Goal: Find specific page/section: Find specific page/section

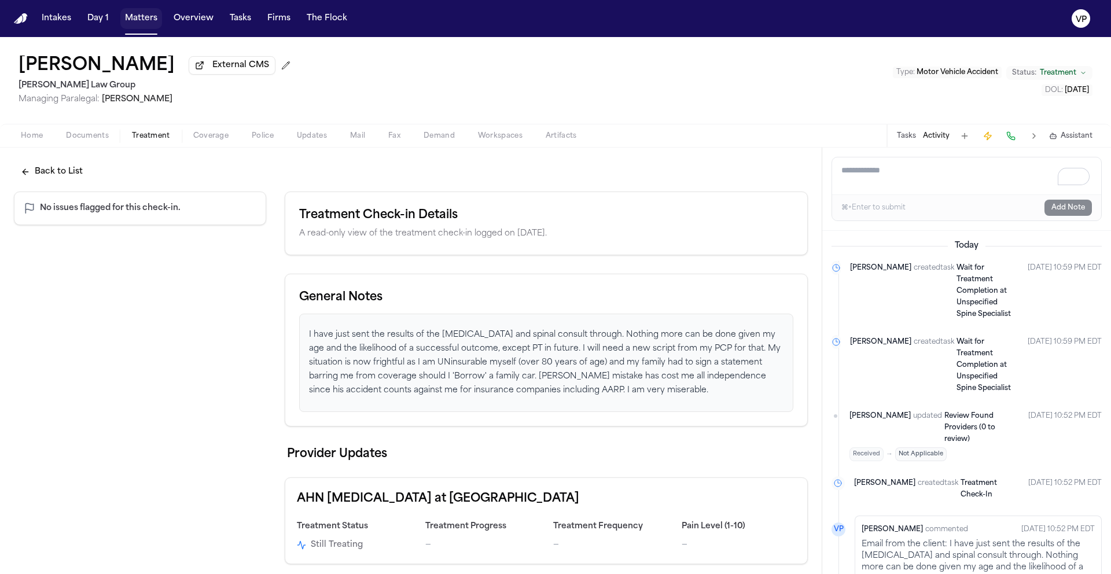
click at [145, 25] on button "Matters" at bounding box center [141, 18] width 42 height 21
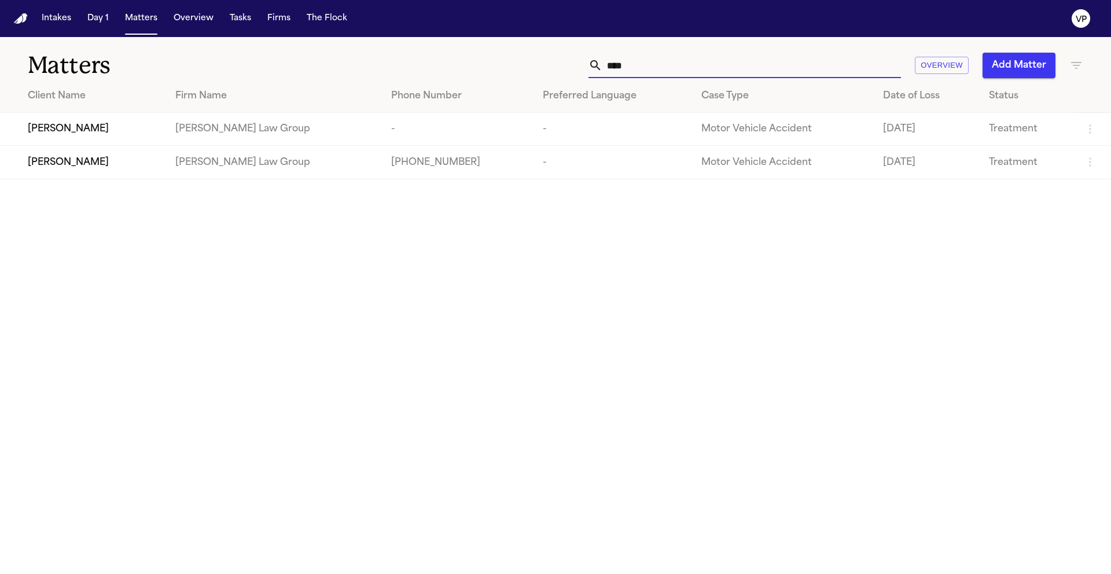
click at [768, 69] on input "****" at bounding box center [751, 65] width 299 height 25
type input "*"
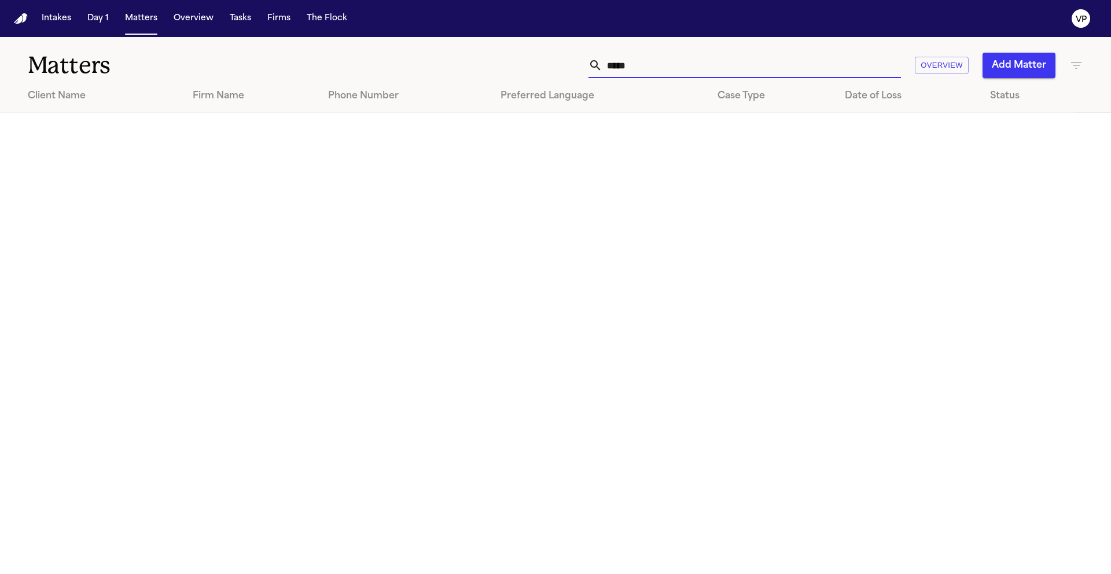
type input "*****"
click at [1082, 66] on icon "button" at bounding box center [1077, 65] width 14 height 14
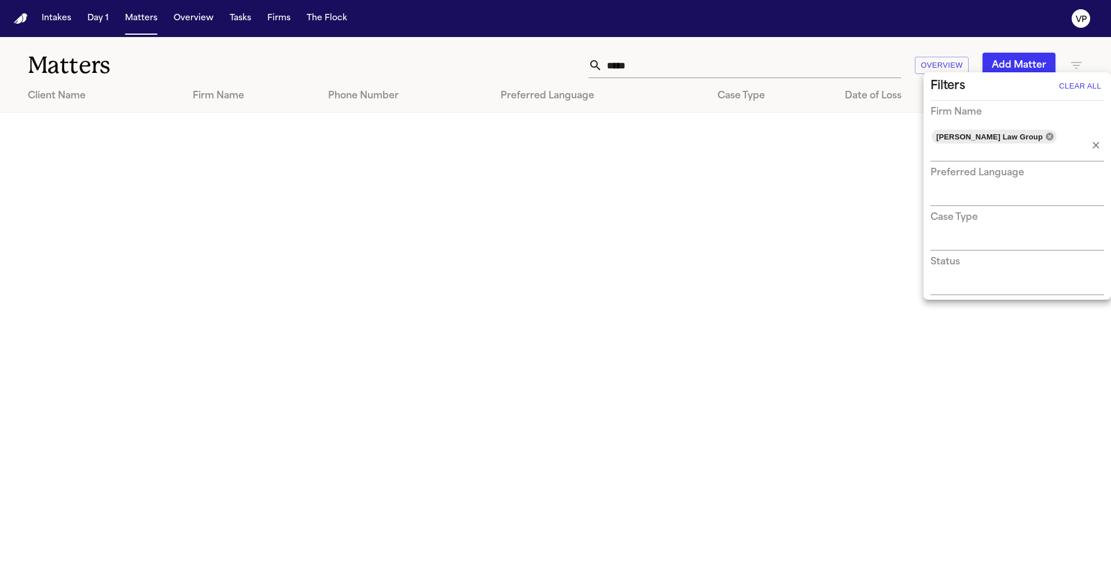
click at [1045, 138] on icon at bounding box center [1049, 136] width 9 height 9
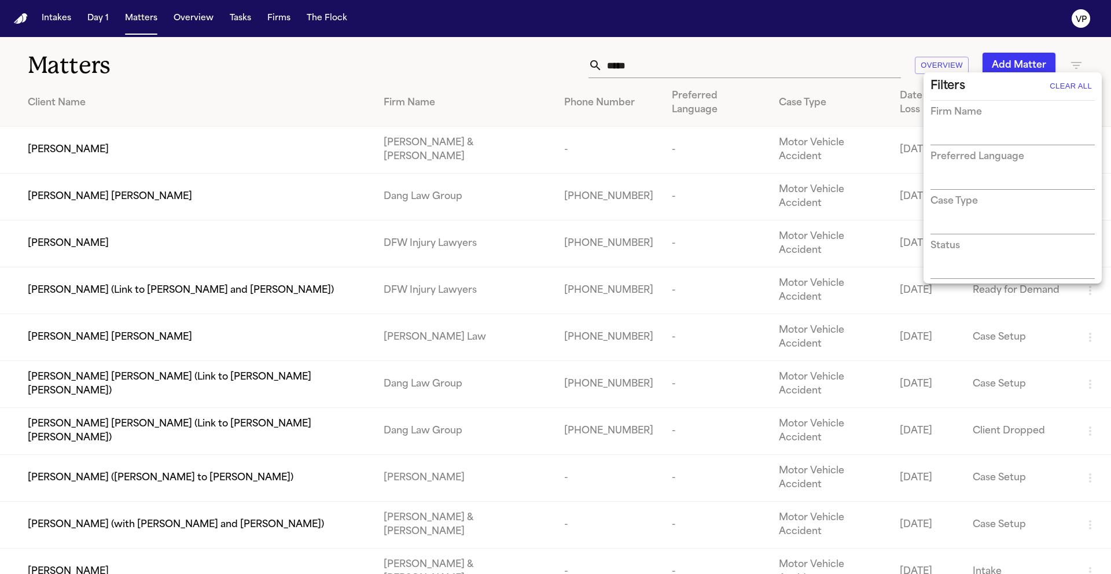
click at [1023, 137] on input "text" at bounding box center [1004, 136] width 147 height 16
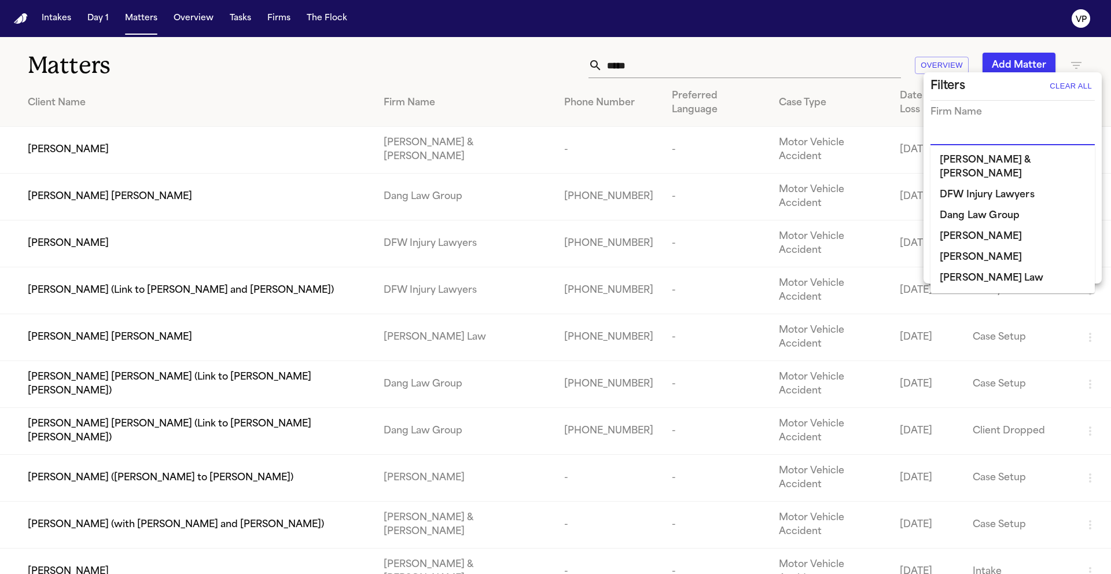
click at [1021, 185] on li "DFW Injury Lawyers" at bounding box center [1013, 195] width 164 height 21
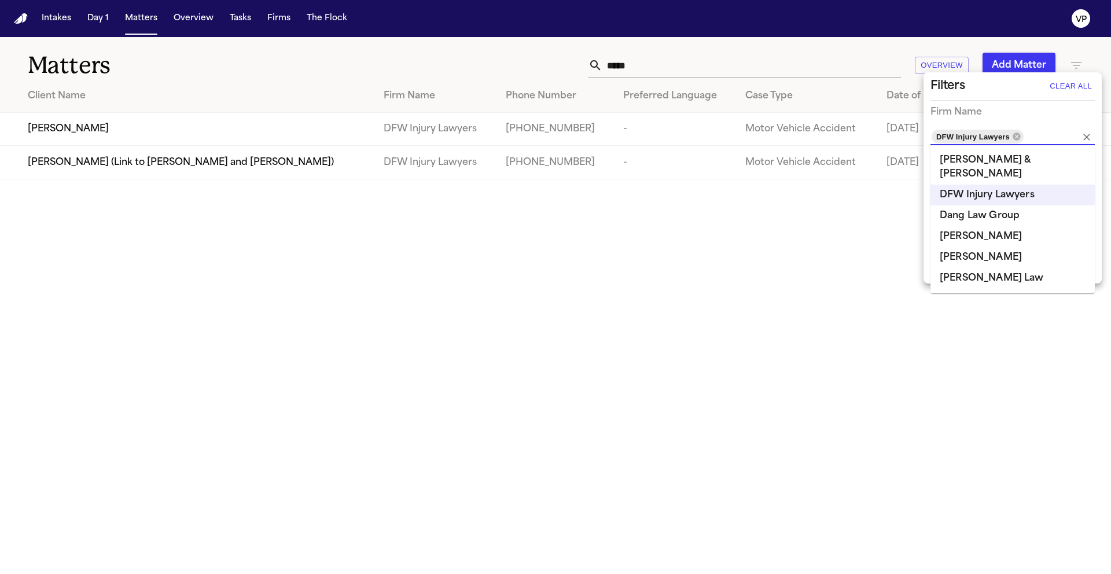
click at [659, 65] on div at bounding box center [555, 287] width 1111 height 574
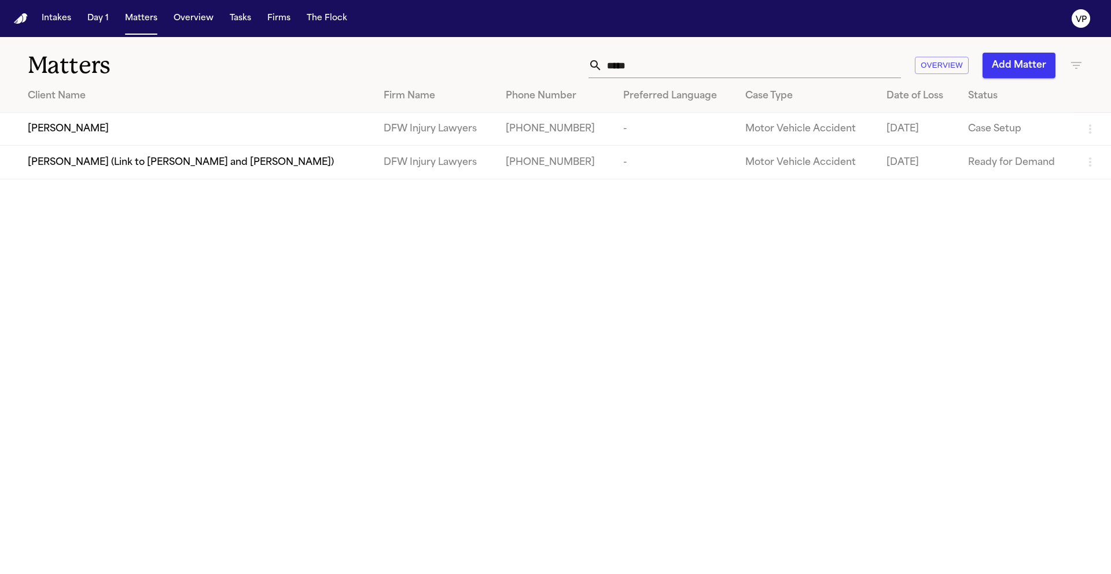
click at [109, 127] on span "[PERSON_NAME]" at bounding box center [68, 129] width 81 height 14
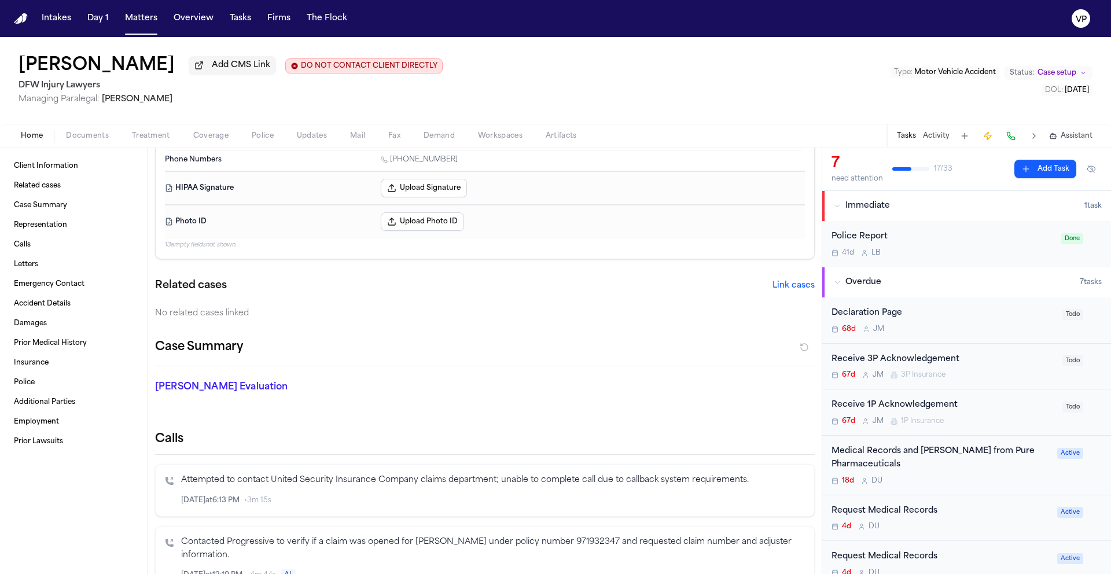
scroll to position [239, 0]
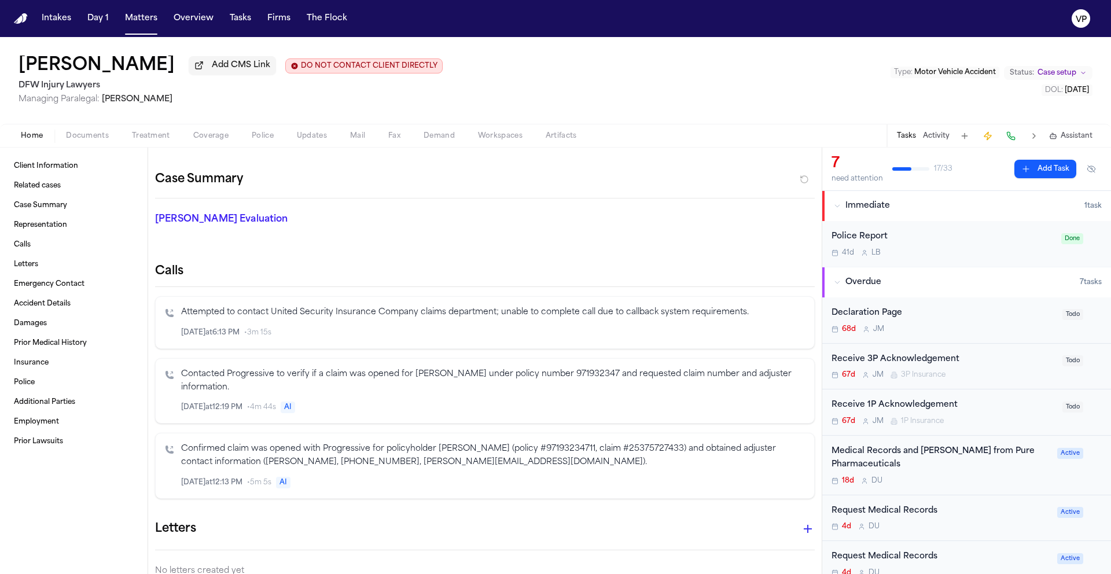
click at [31, 139] on span "Home" at bounding box center [32, 135] width 22 height 9
click at [939, 141] on button "Activity" at bounding box center [936, 135] width 27 height 9
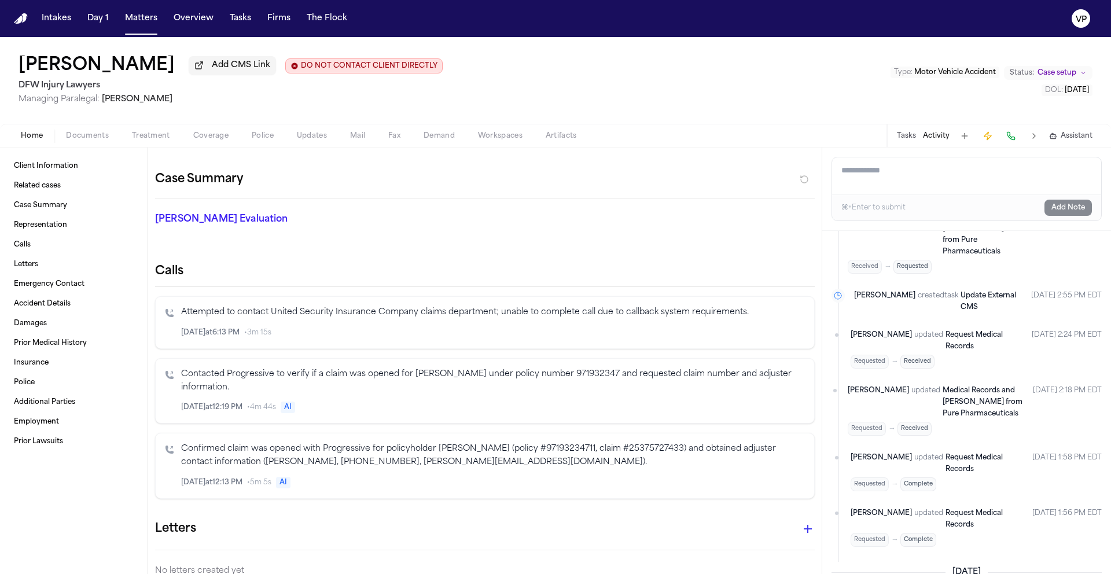
scroll to position [0, 0]
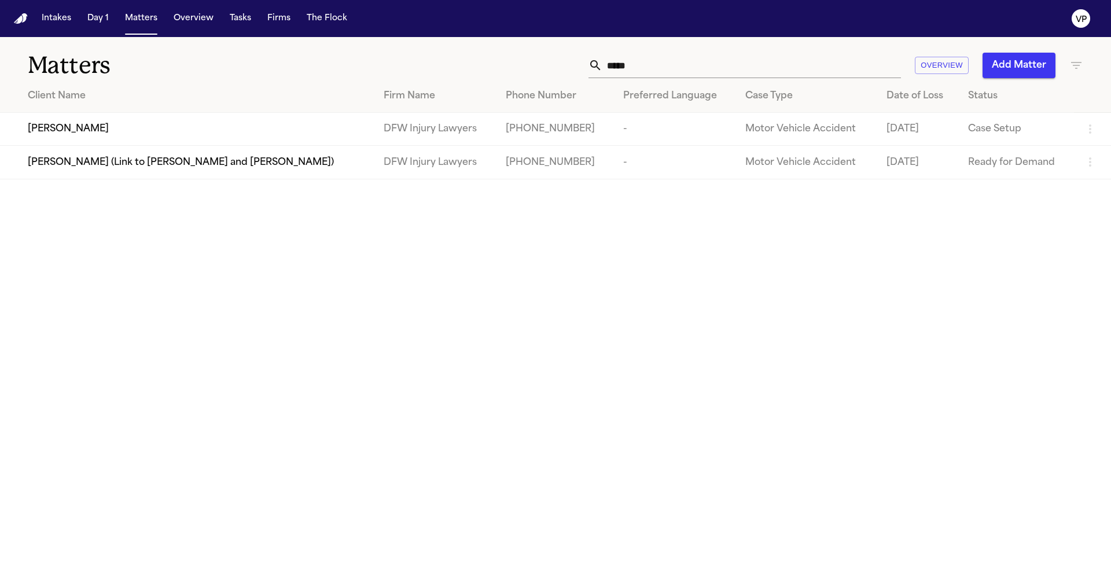
click at [661, 64] on input "*****" at bounding box center [751, 65] width 299 height 25
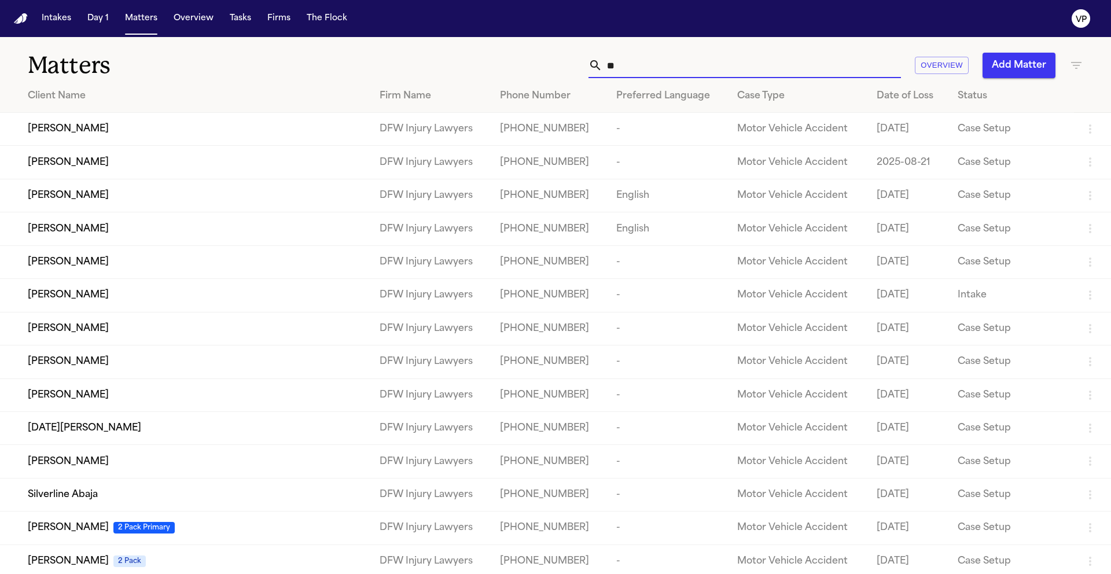
type input "*"
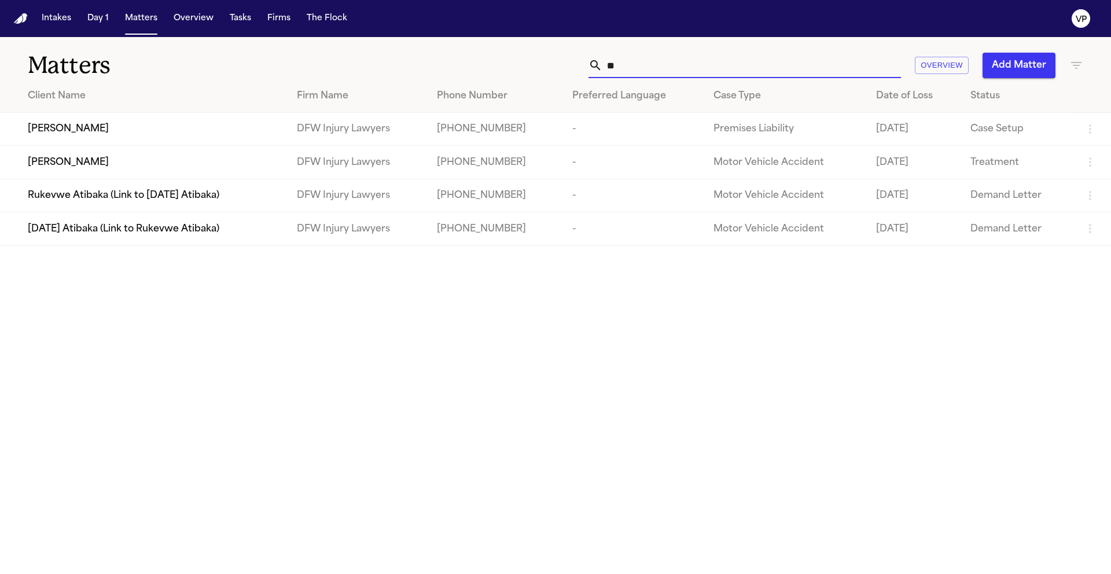
type input "*"
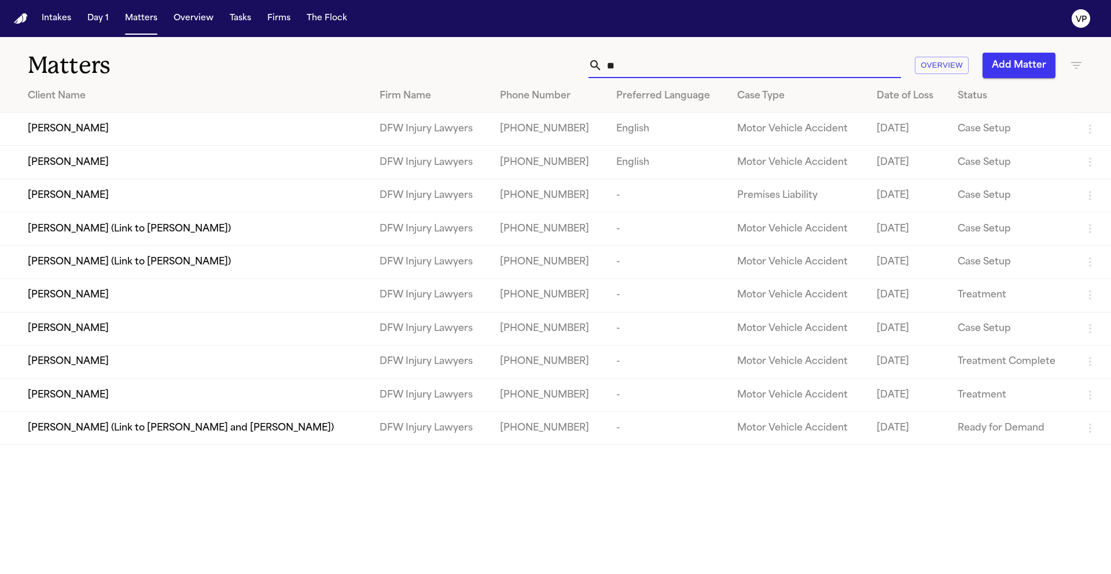
type input "*"
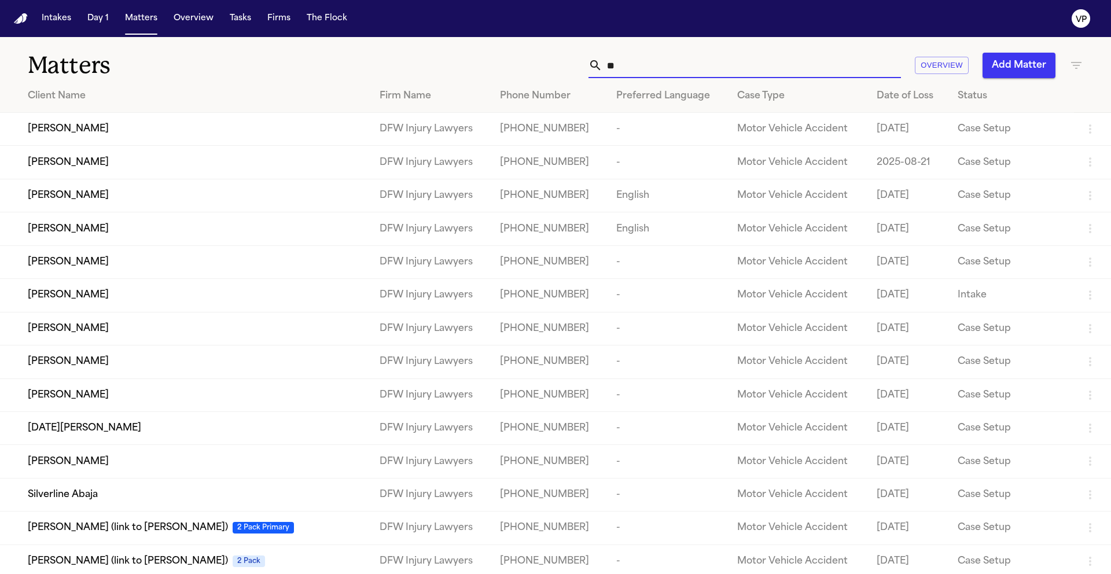
type input "*"
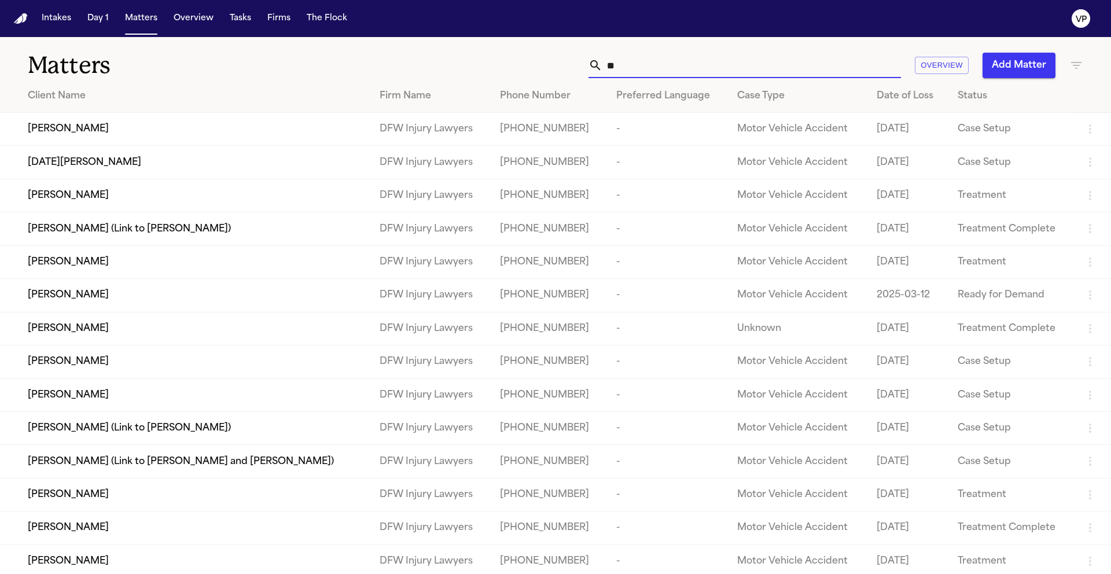
type input "*"
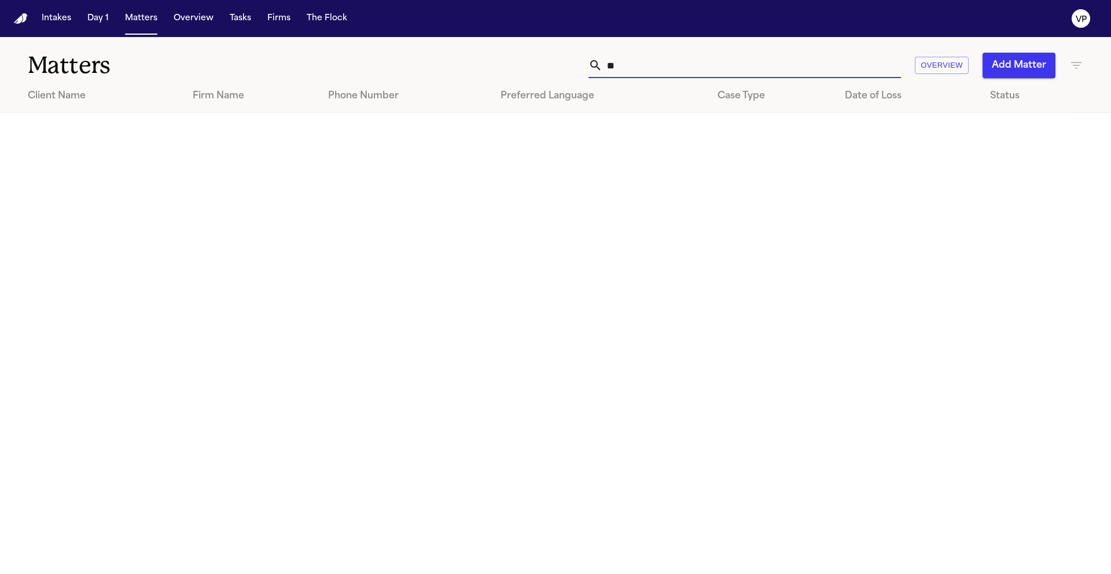
type input "*"
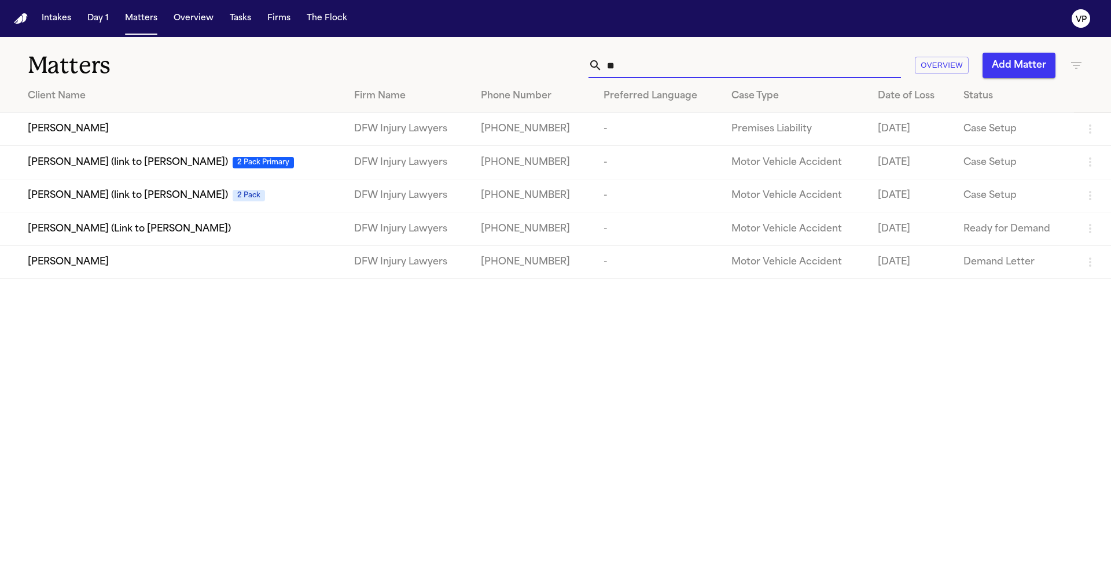
type input "*"
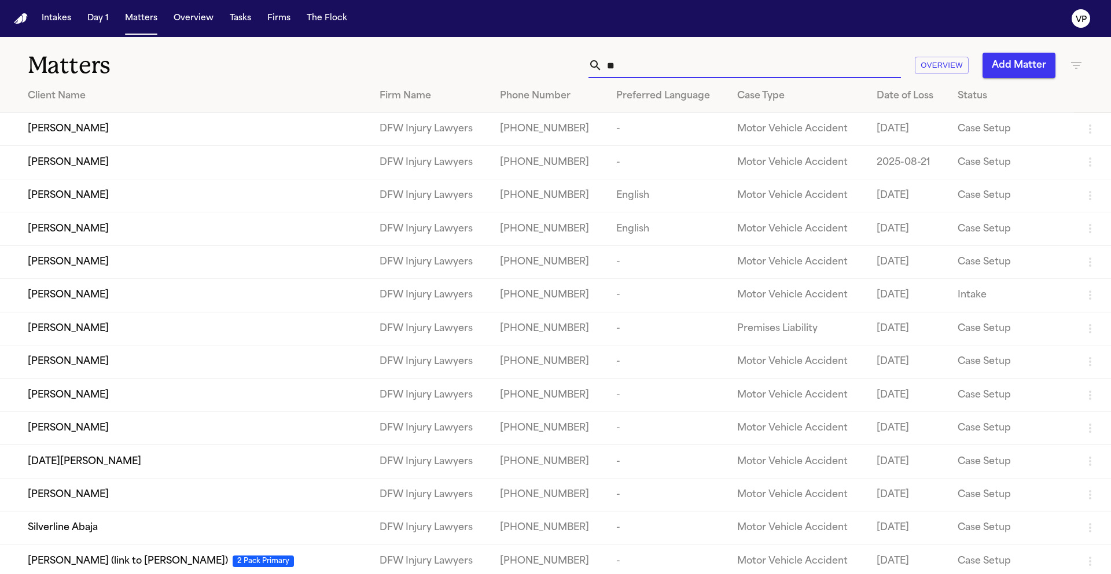
type input "*"
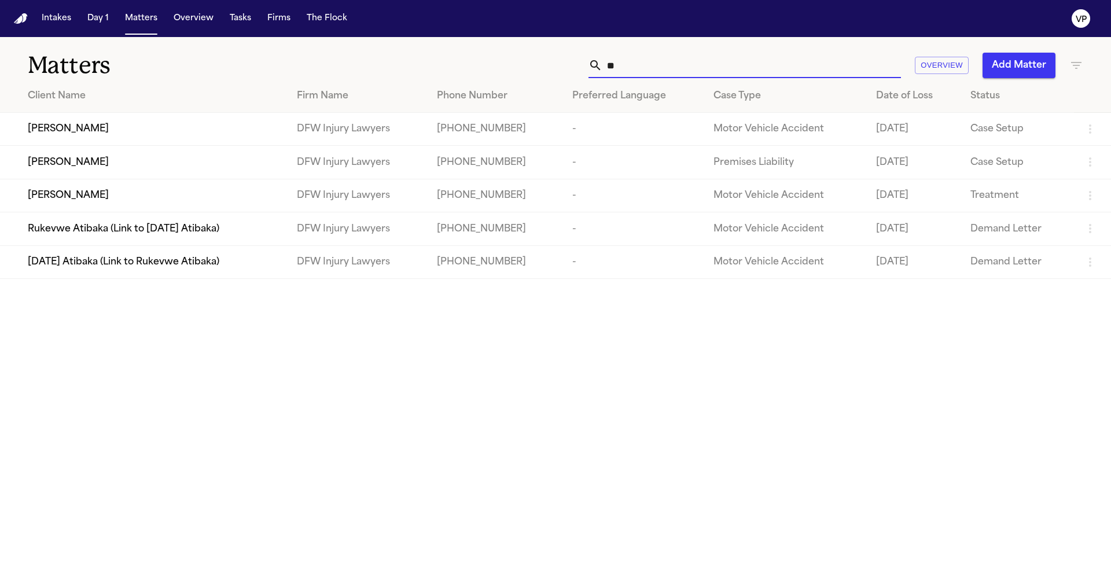
type input "*"
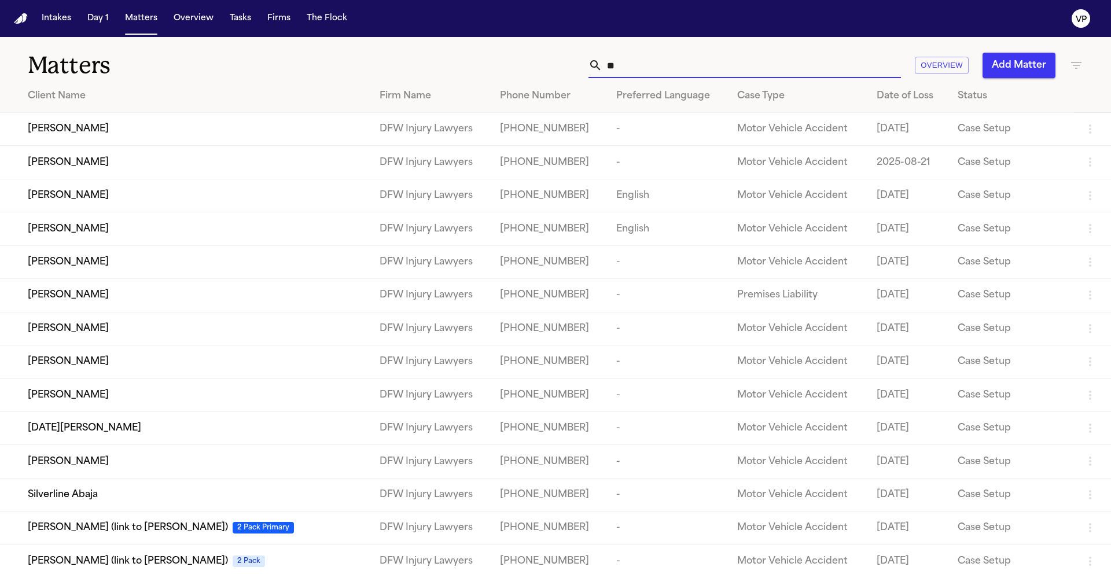
type input "*"
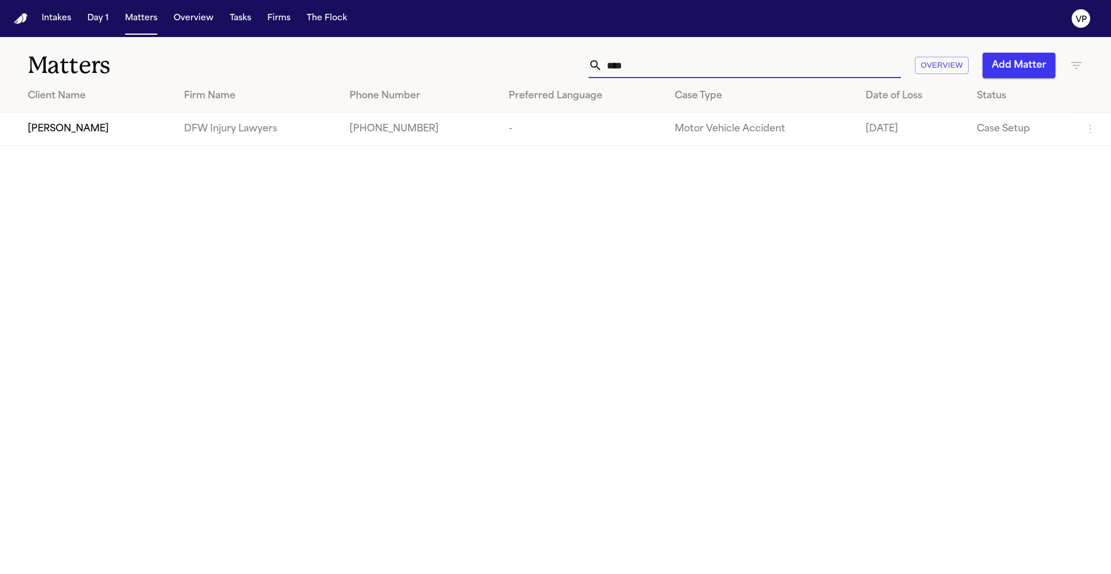
click at [655, 64] on input "****" at bounding box center [751, 65] width 299 height 25
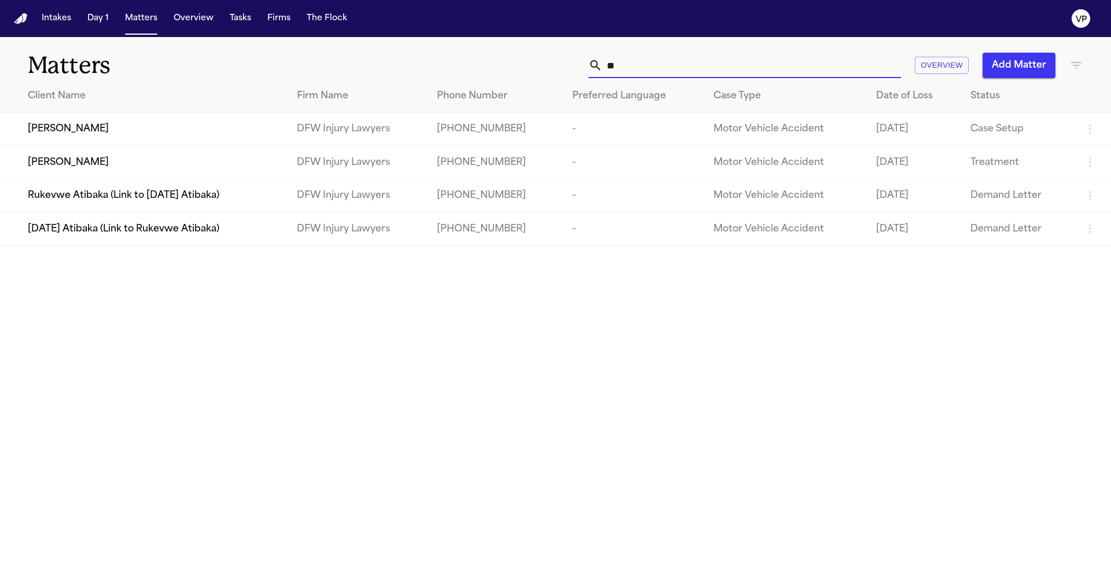
type input "*"
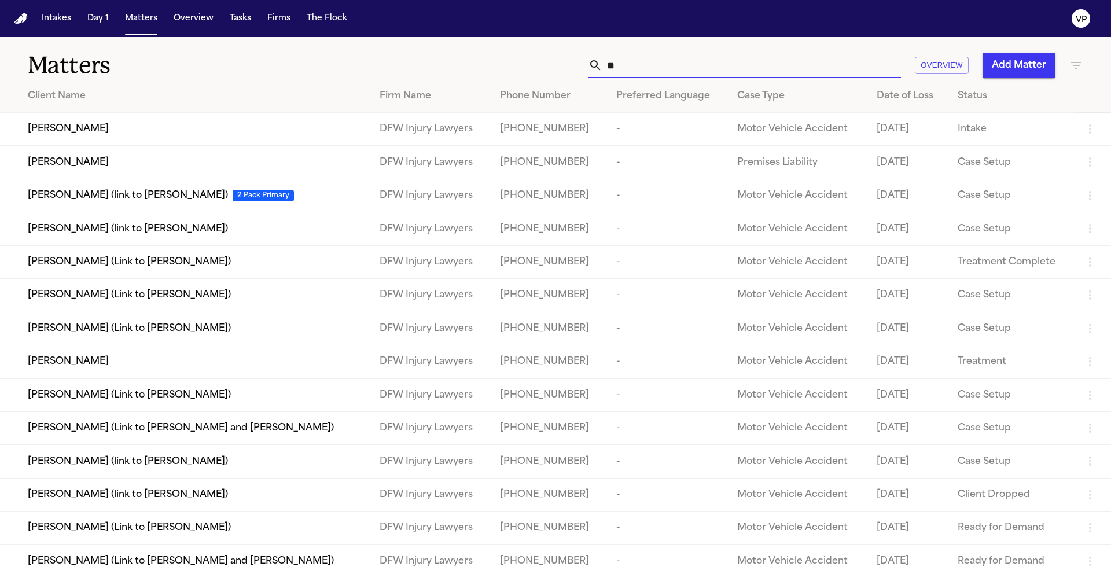
type input "*"
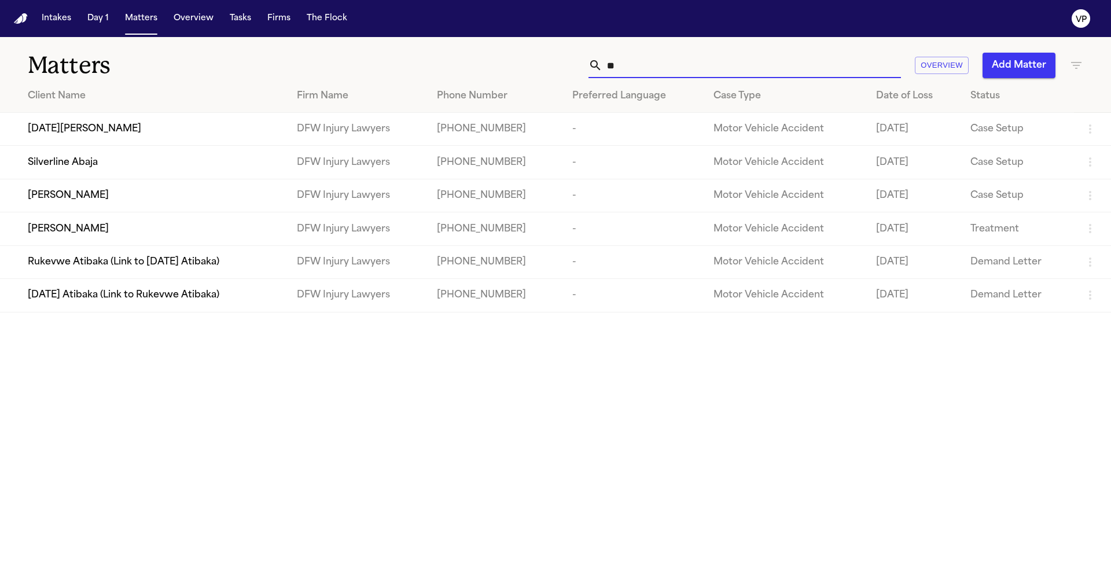
type input "*"
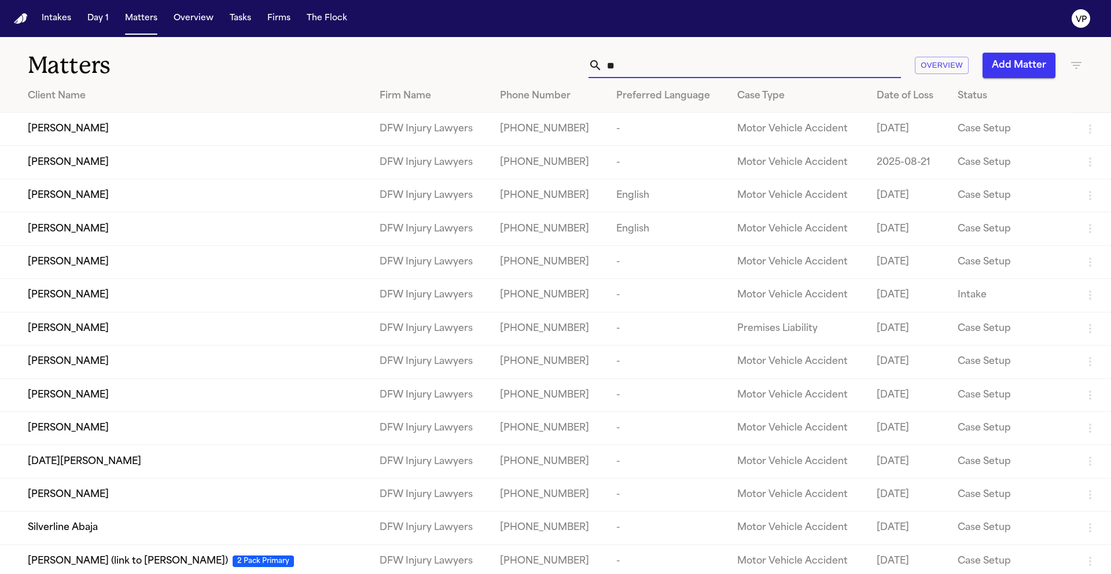
type input "*"
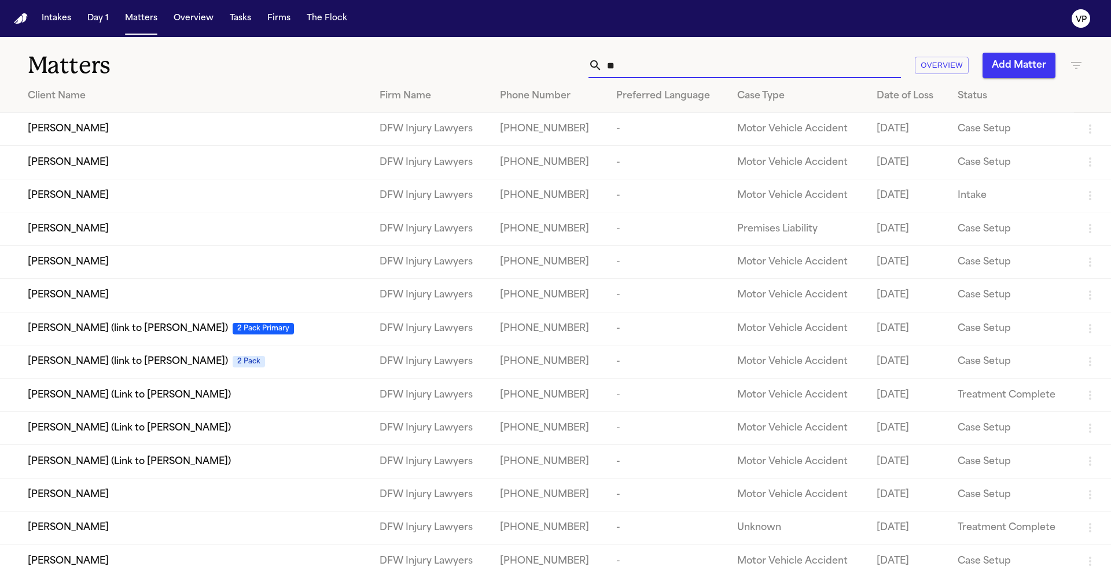
type input "*"
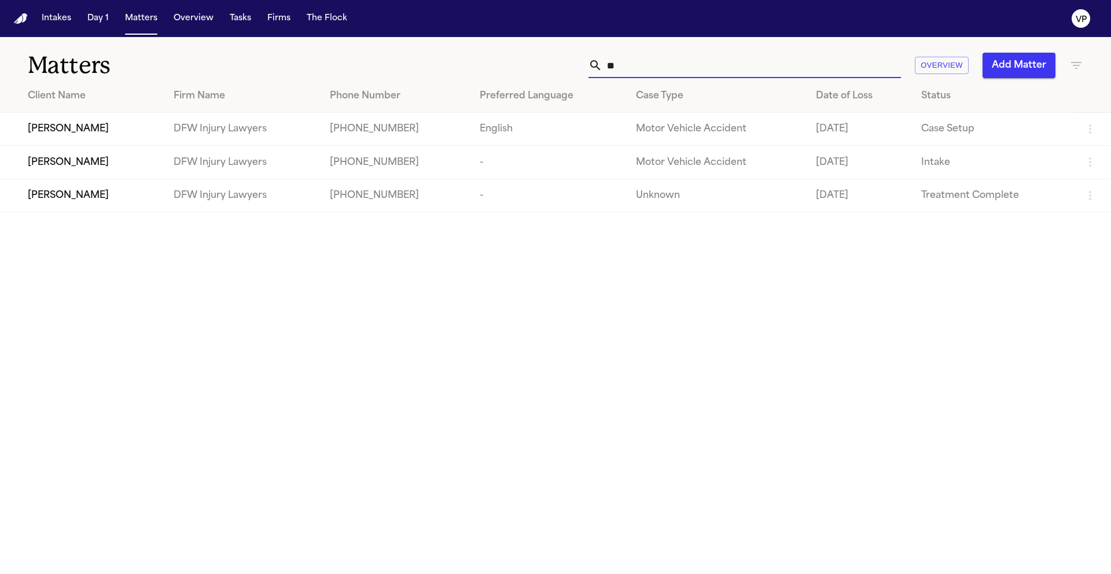
type input "*"
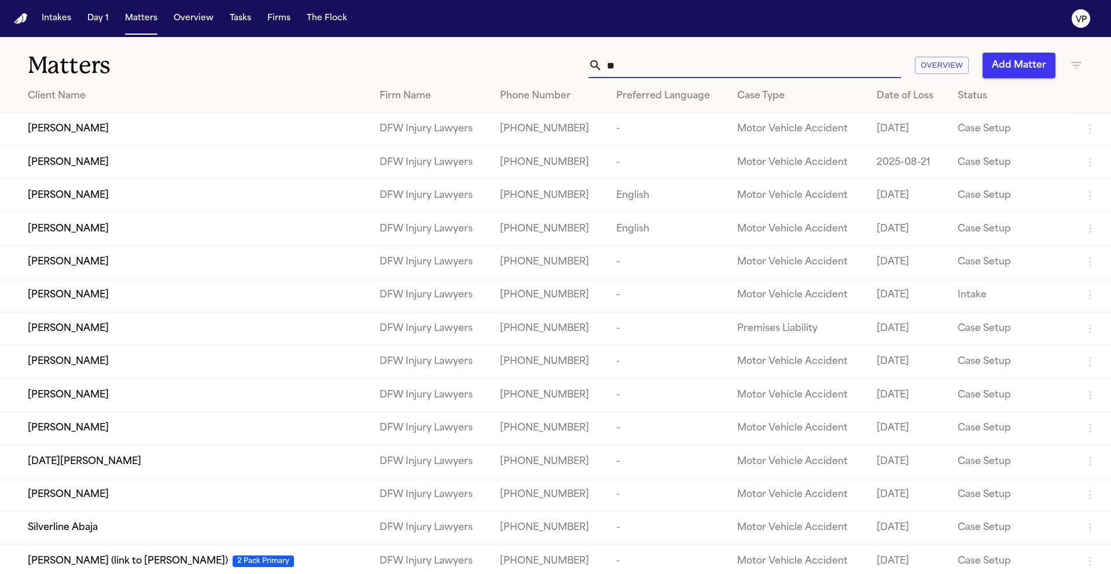
type input "*"
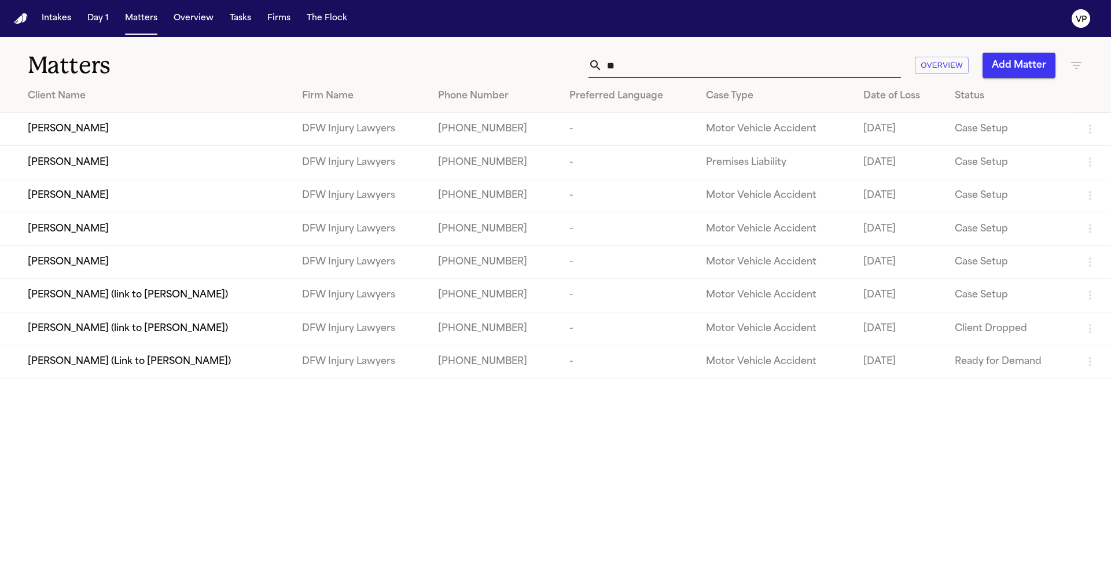
type input "*"
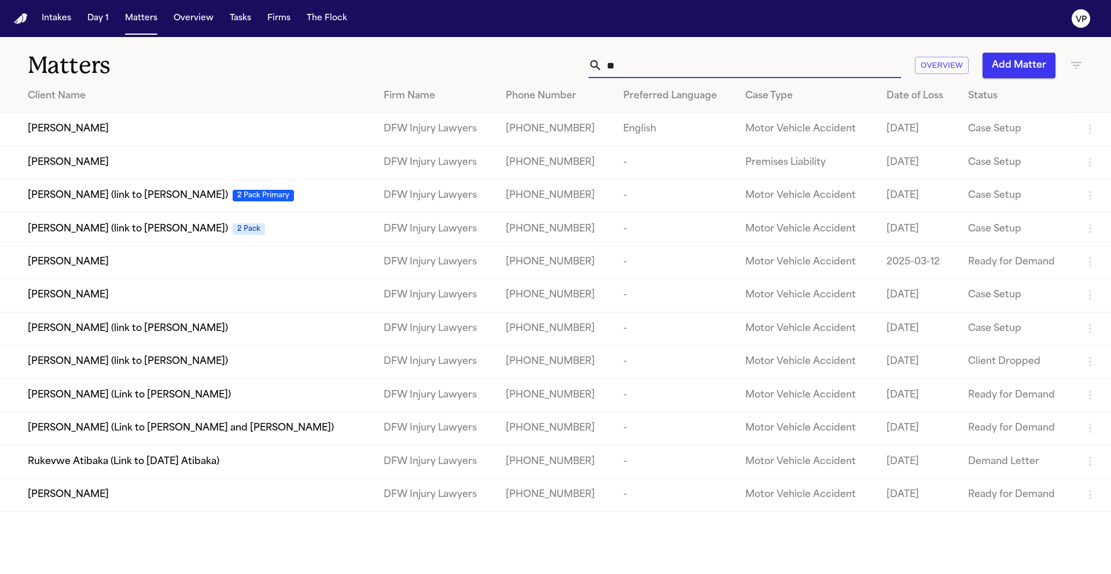
type input "*"
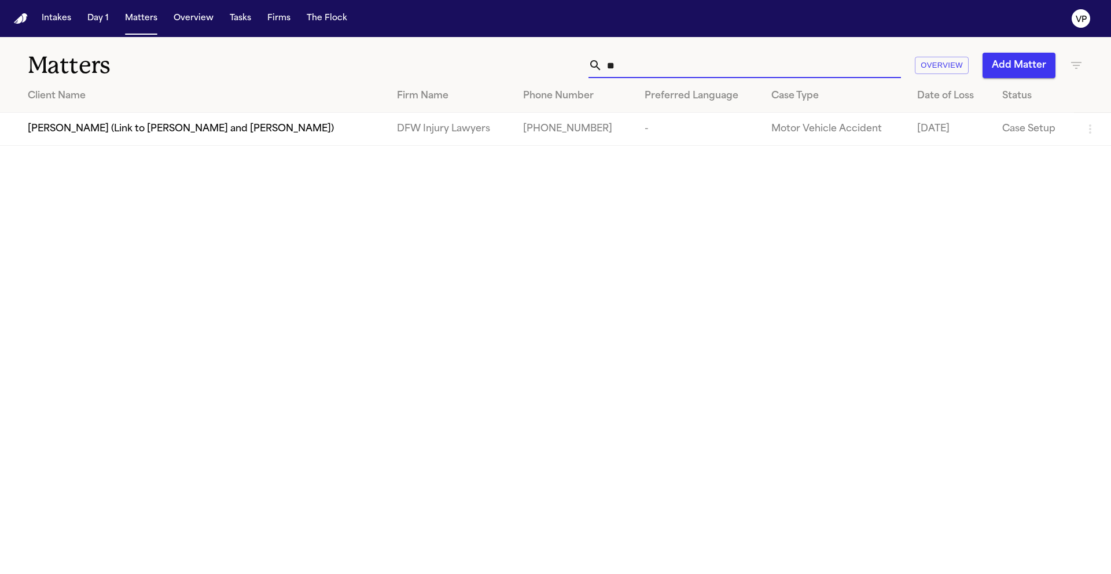
type input "*"
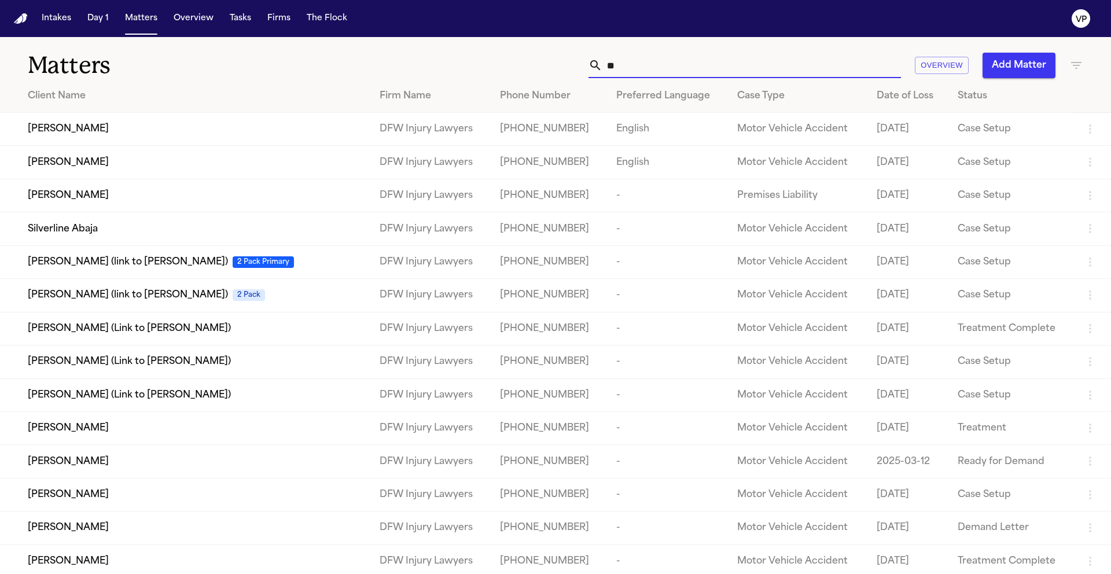
type input "*"
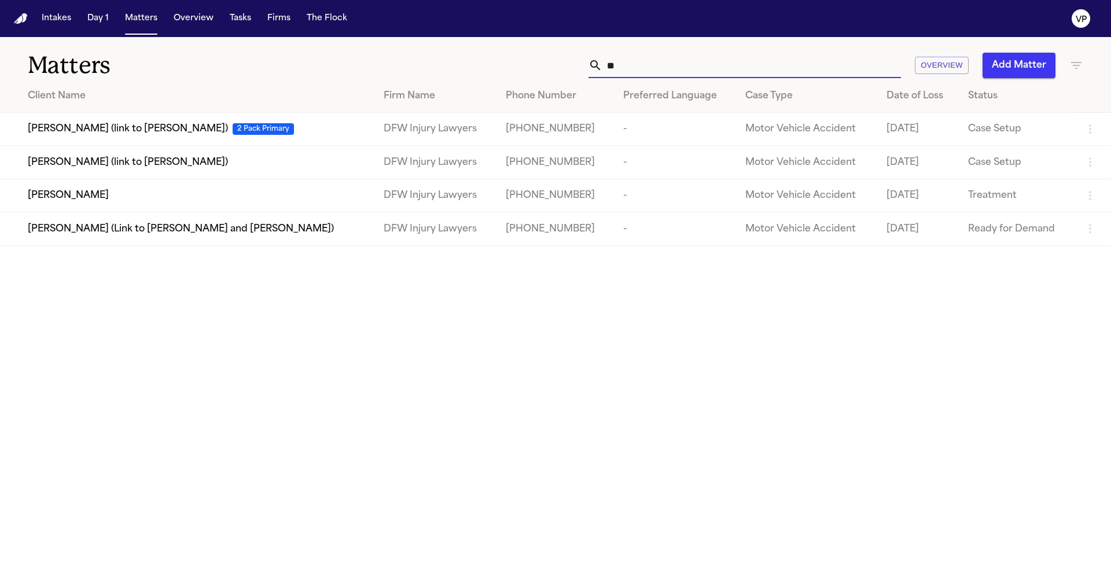
type input "*"
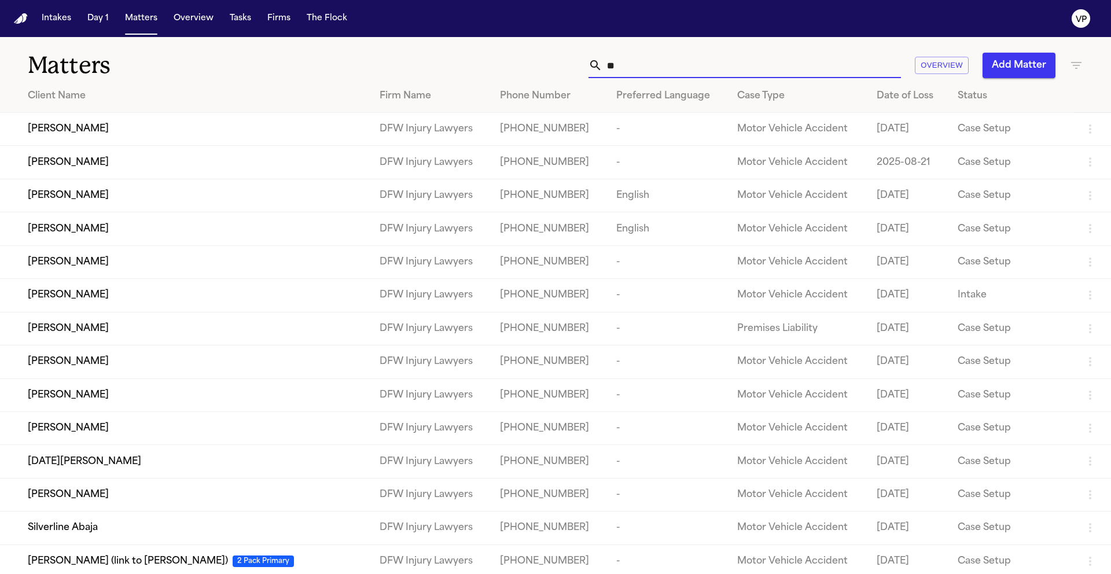
type input "*"
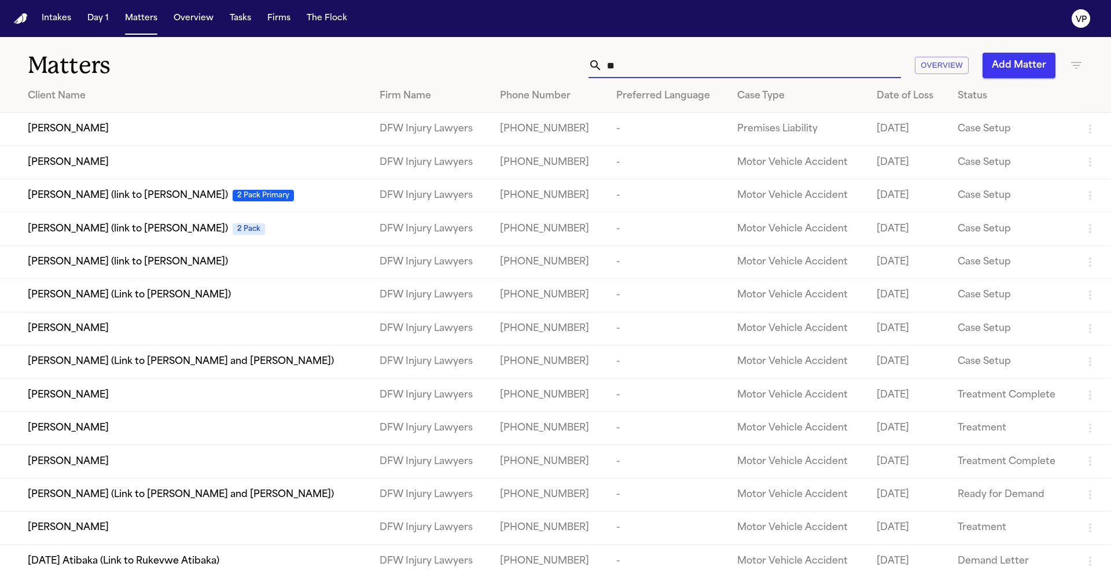
type input "*"
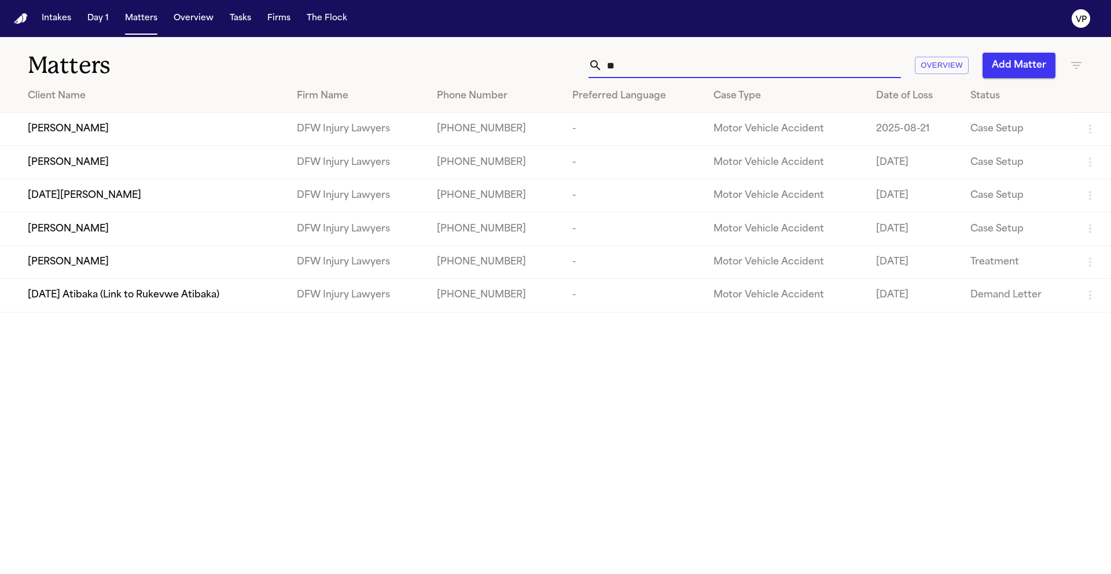
type input "*"
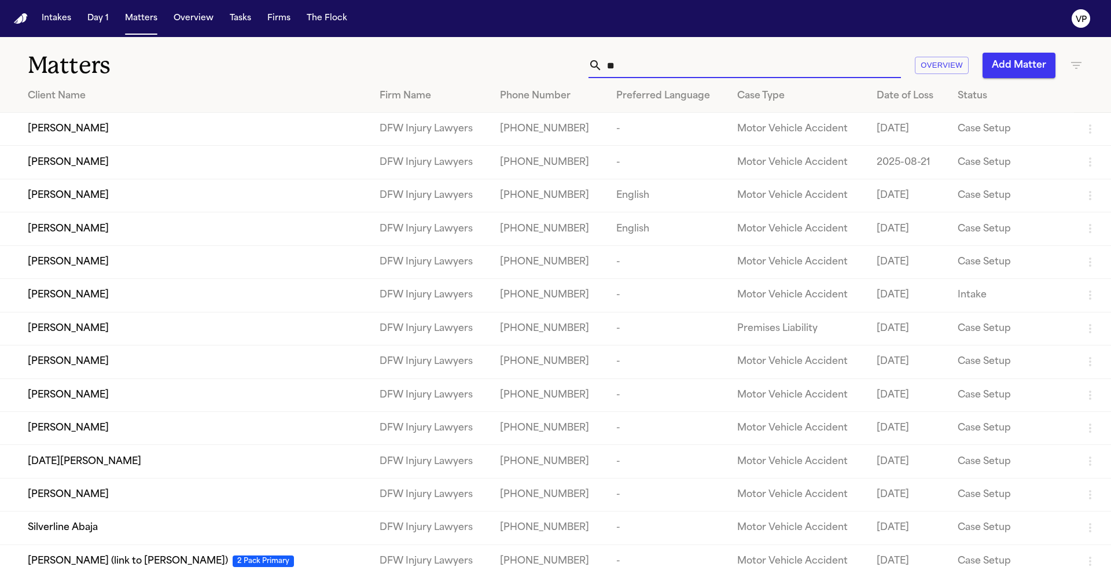
type input "*"
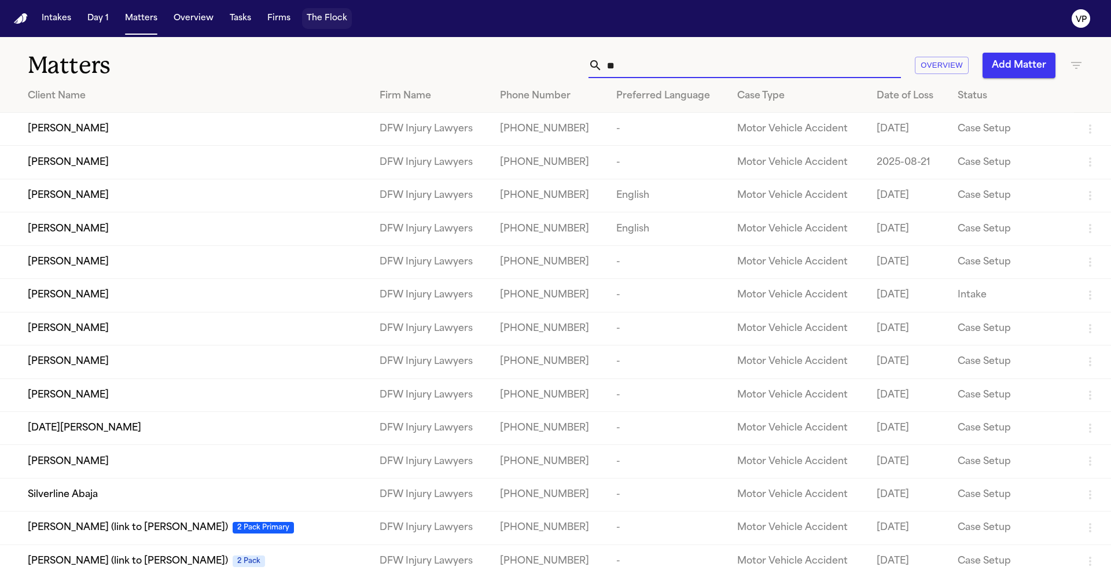
type input "*"
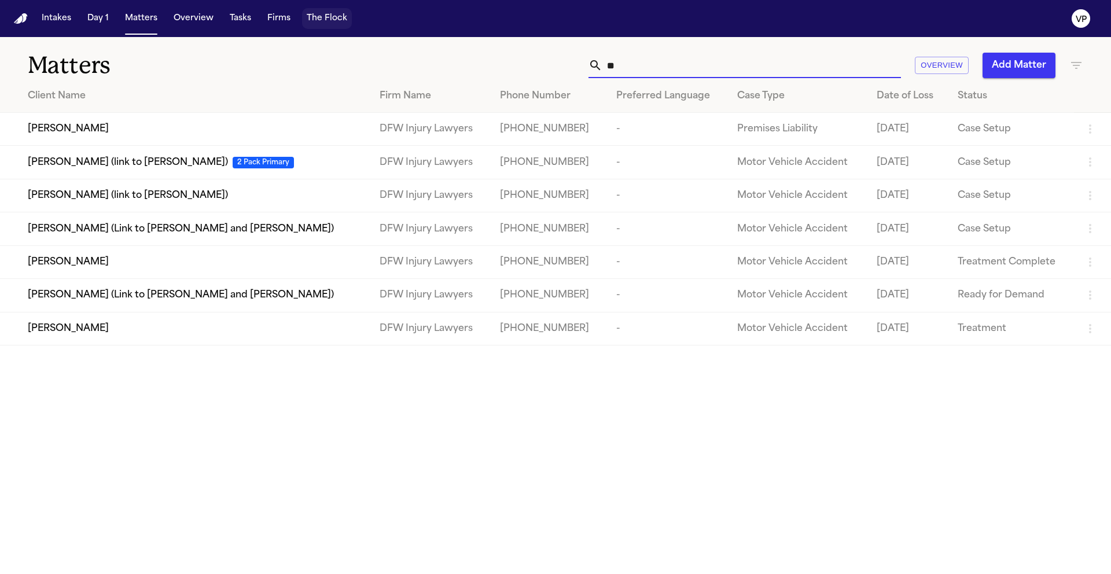
type input "*"
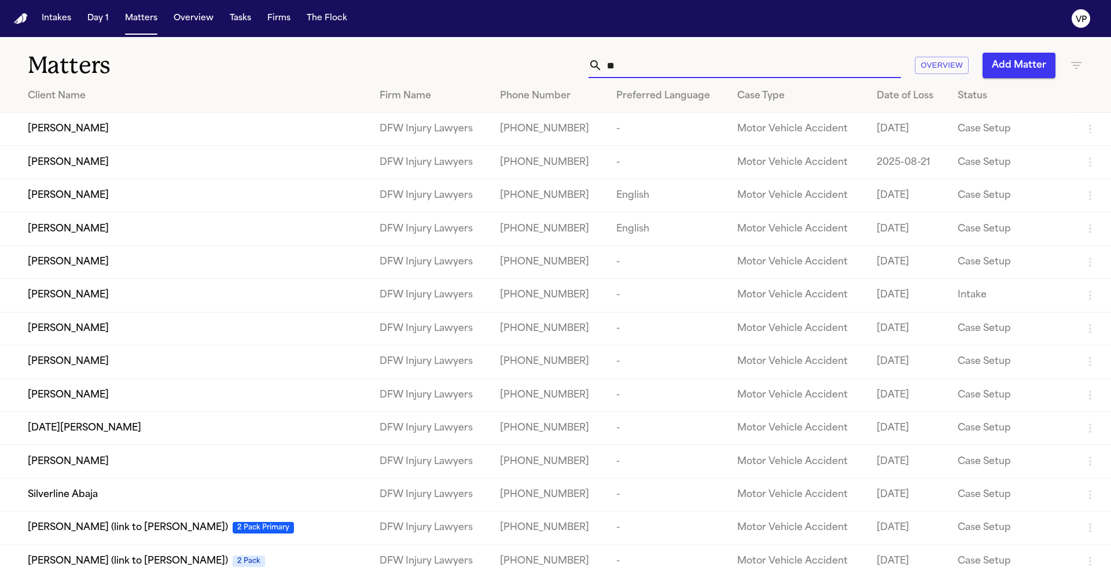
type input "*"
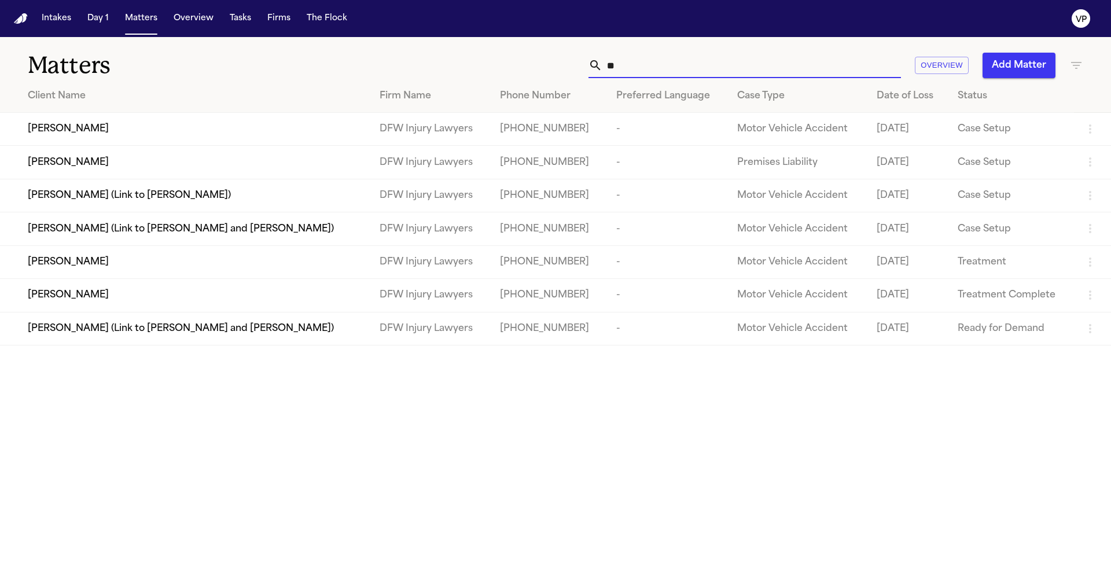
type input "*"
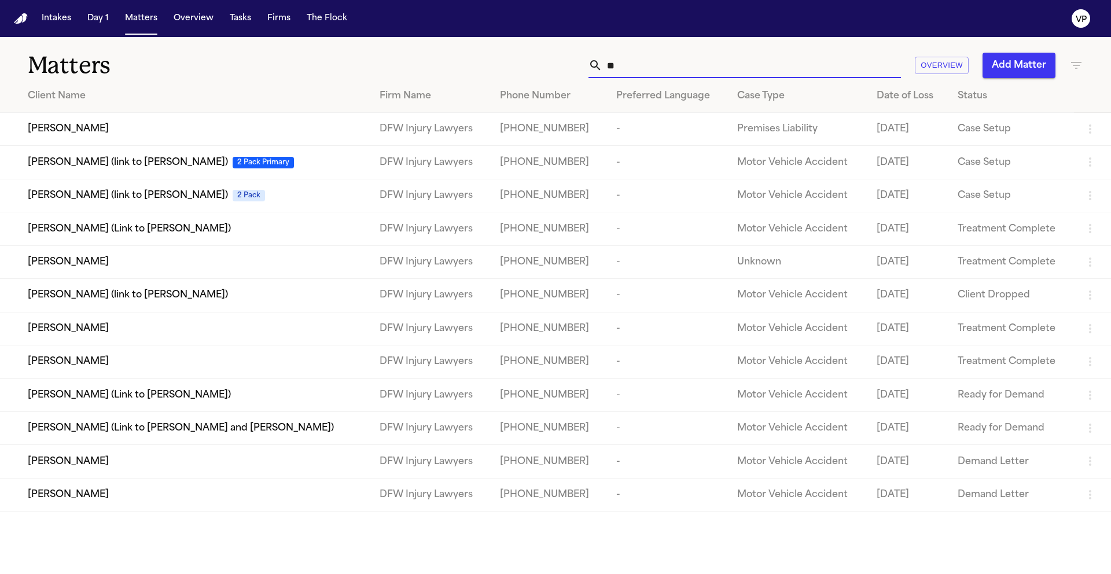
type input "*"
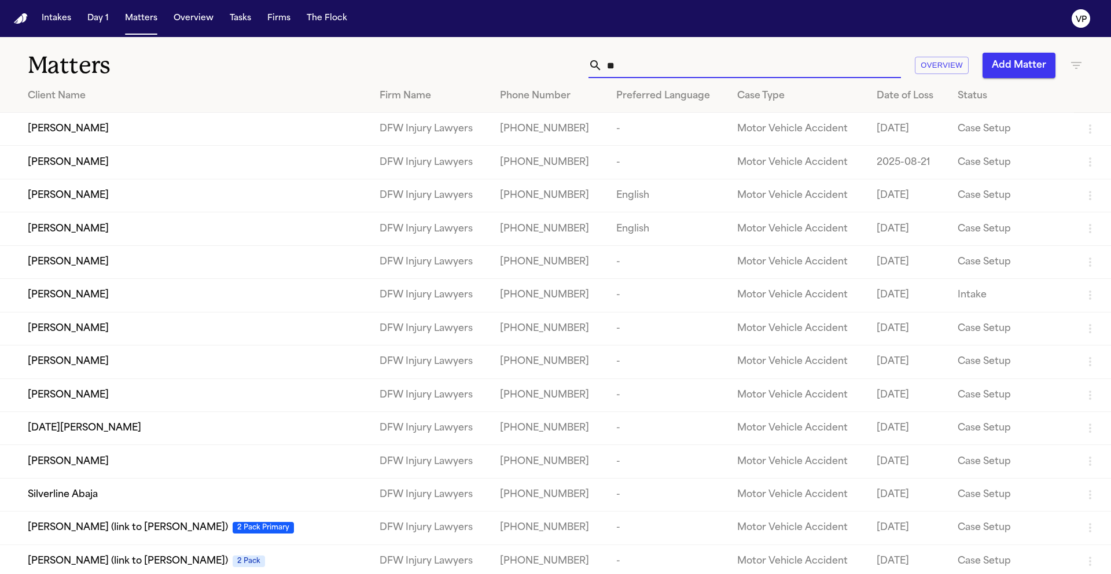
type input "*"
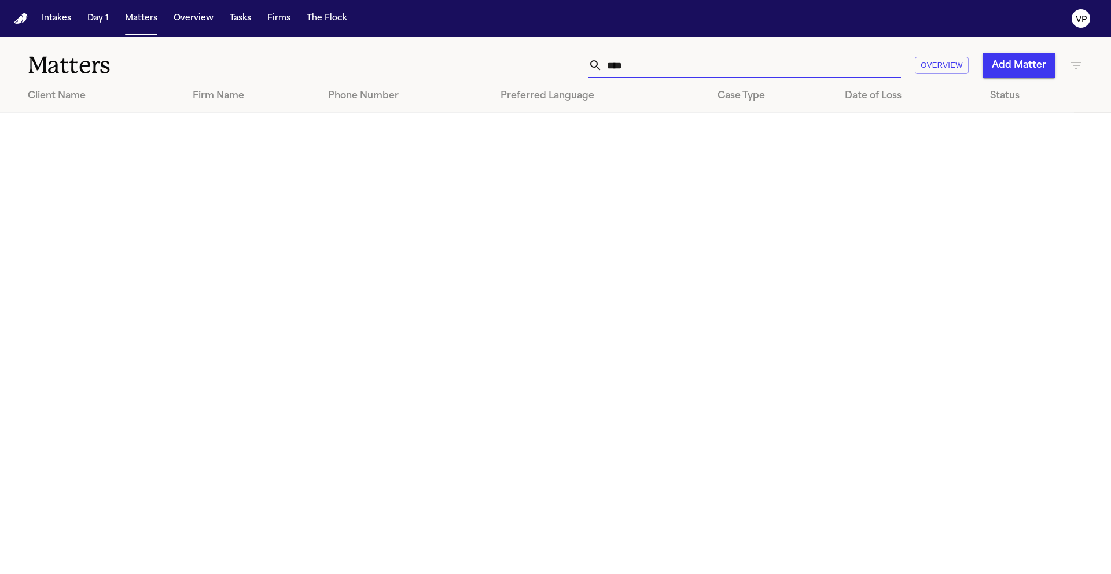
type input "****"
click at [1078, 67] on icon "button" at bounding box center [1077, 65] width 14 height 14
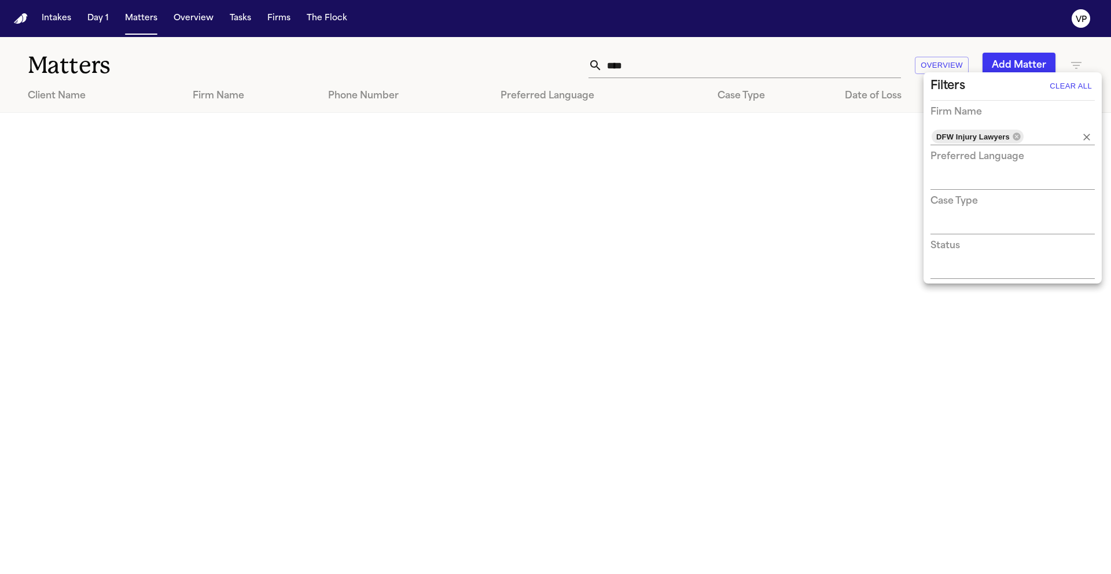
click at [1019, 137] on icon at bounding box center [1017, 137] width 8 height 8
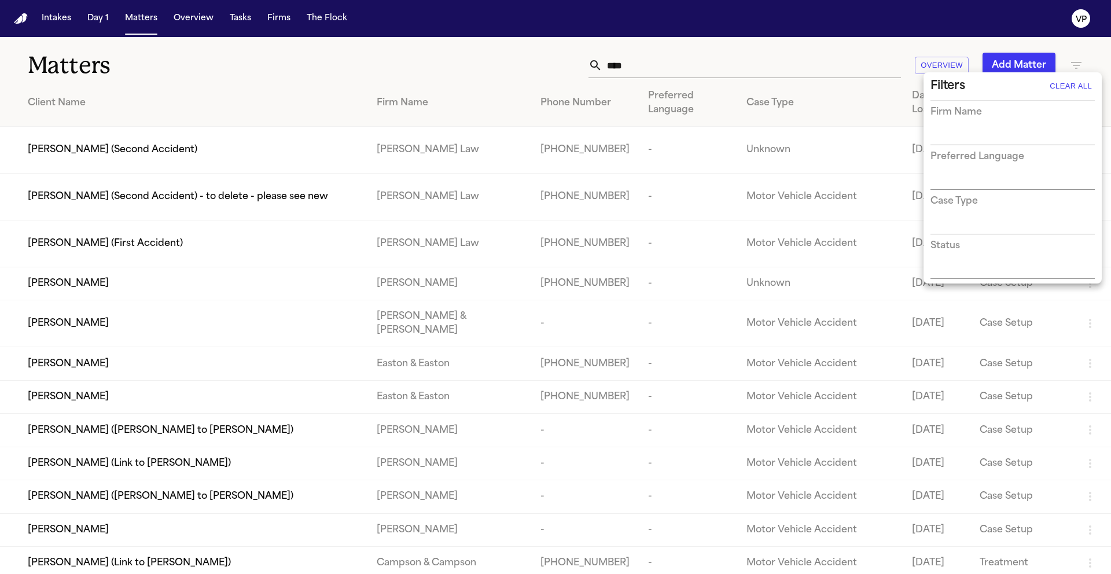
click at [1019, 136] on input "text" at bounding box center [1004, 136] width 147 height 16
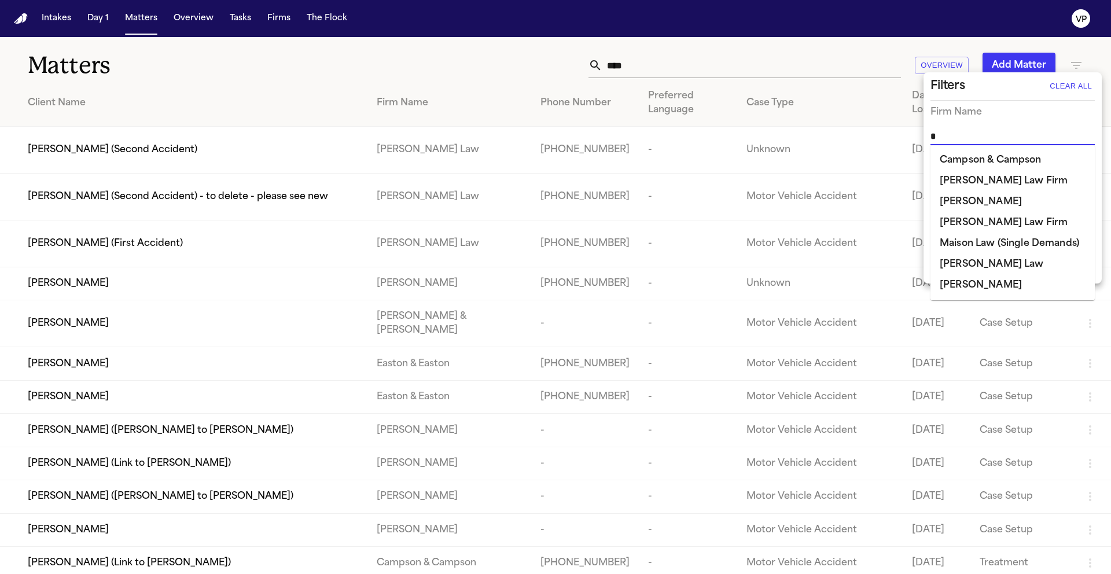
type input "**"
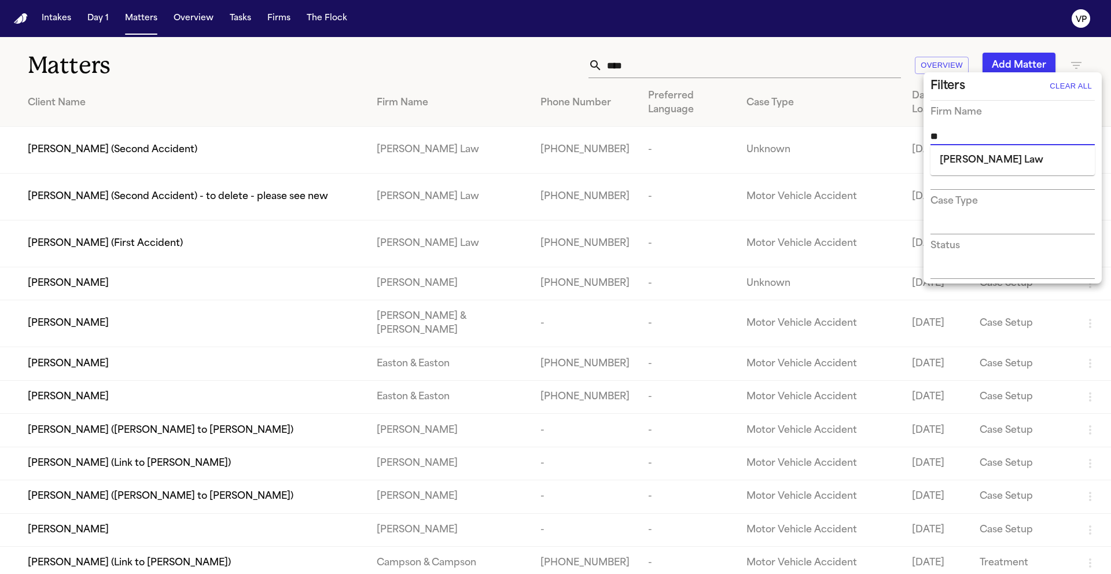
click at [1008, 167] on li "[PERSON_NAME] Law" at bounding box center [1013, 160] width 164 height 21
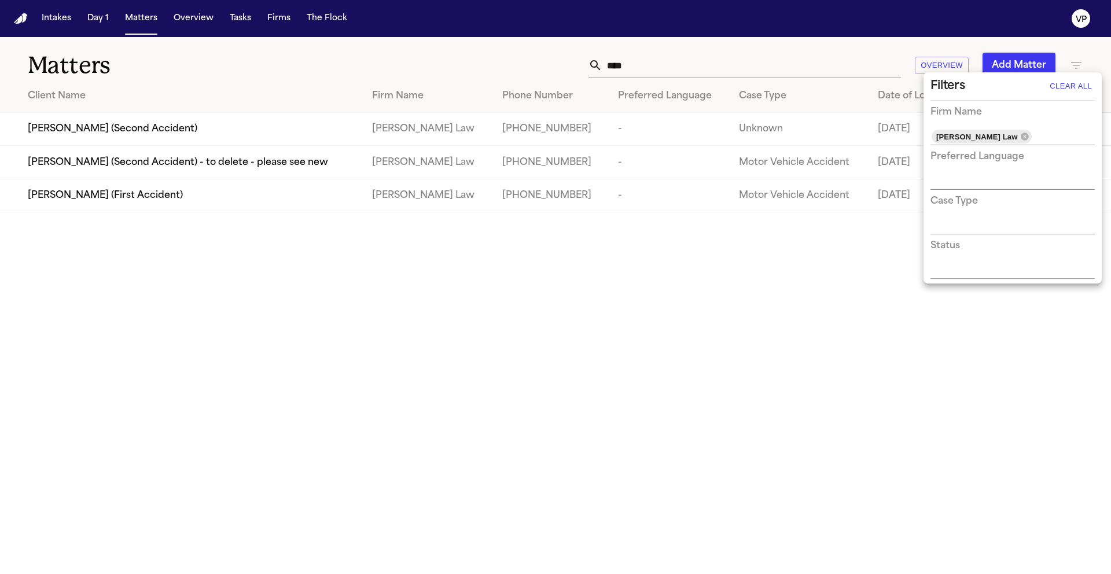
click at [432, 268] on div at bounding box center [555, 287] width 1111 height 574
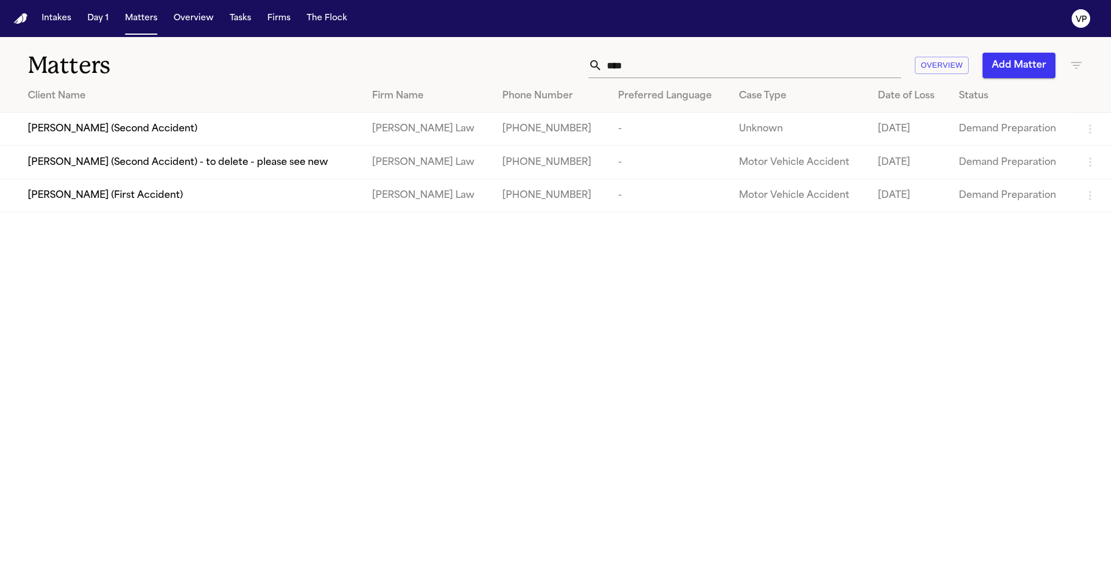
click at [152, 200] on span "[PERSON_NAME] (First Accident)" at bounding box center [105, 196] width 155 height 14
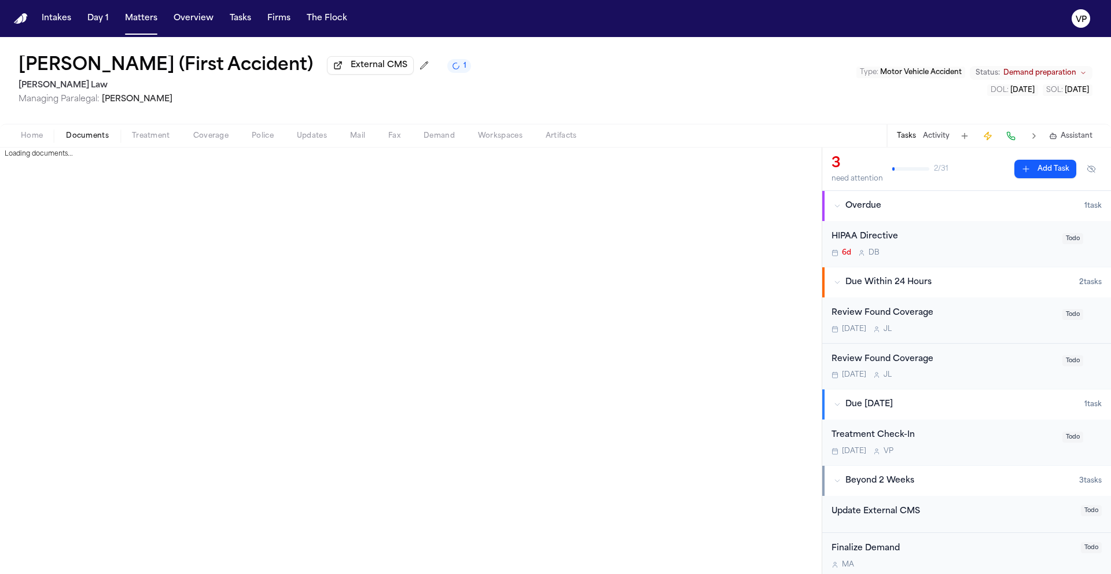
click at [89, 137] on span "Documents" at bounding box center [87, 135] width 43 height 9
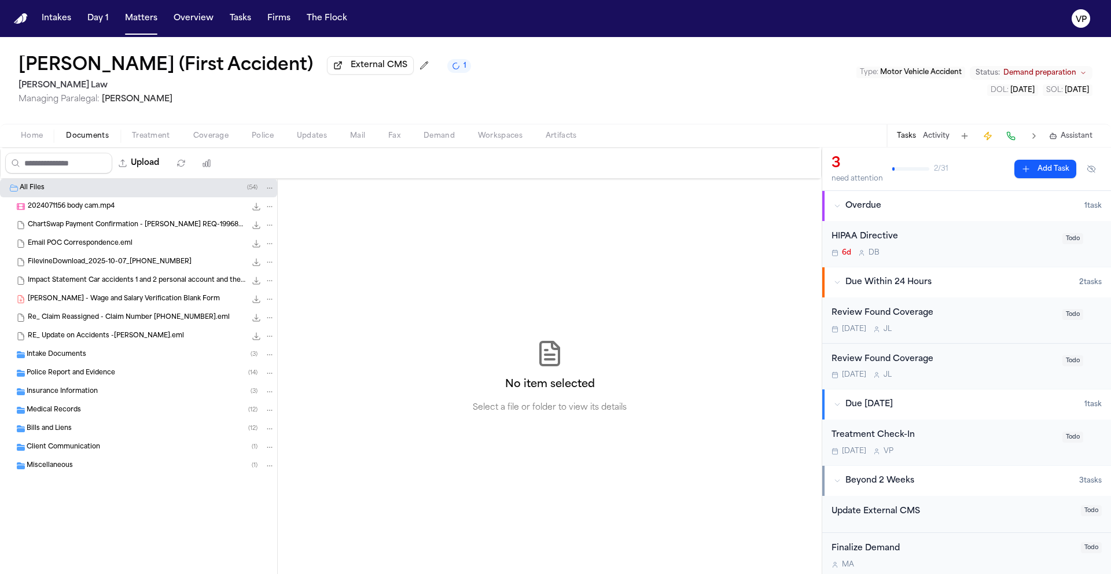
click at [117, 413] on div "Medical Records ( 12 )" at bounding box center [151, 410] width 248 height 10
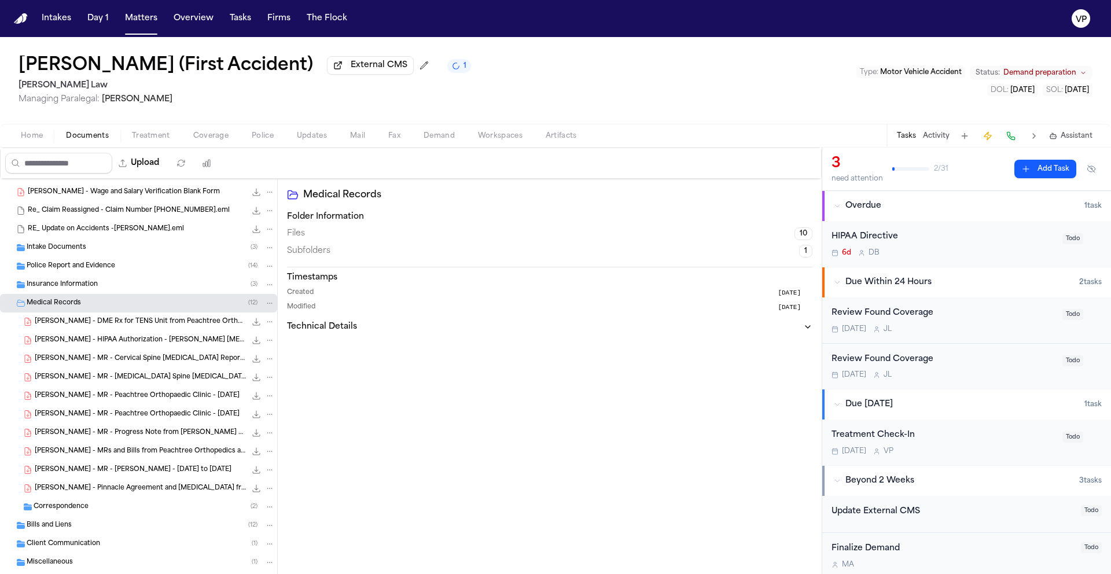
scroll to position [134, 0]
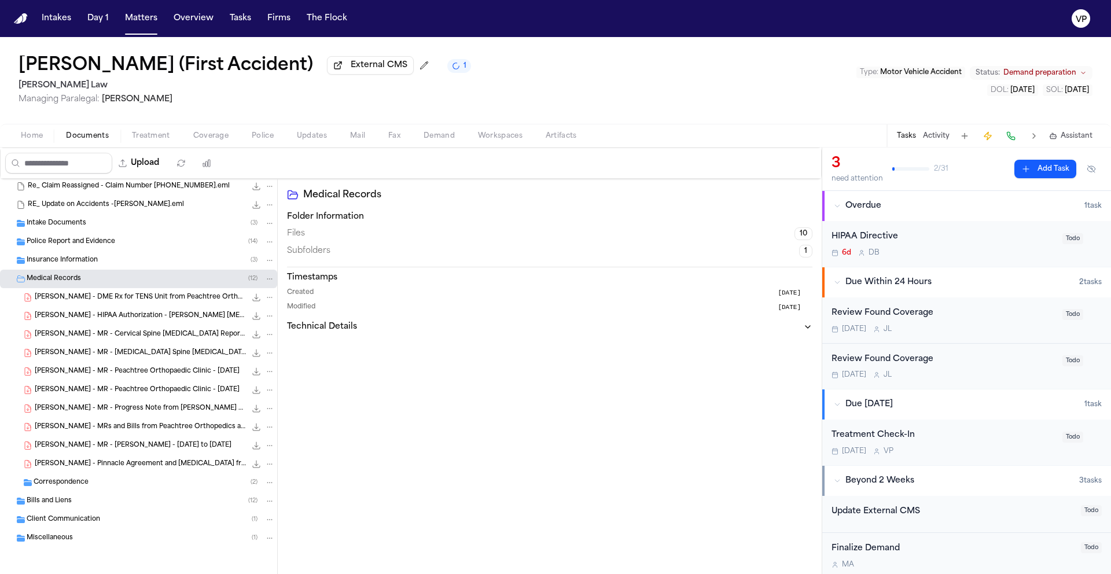
click at [281, 116] on div "[PERSON_NAME] (First Accident) External CMS 1 [PERSON_NAME] Law Managing Parale…" at bounding box center [555, 80] width 1111 height 87
click at [32, 139] on span "Home" at bounding box center [32, 135] width 22 height 9
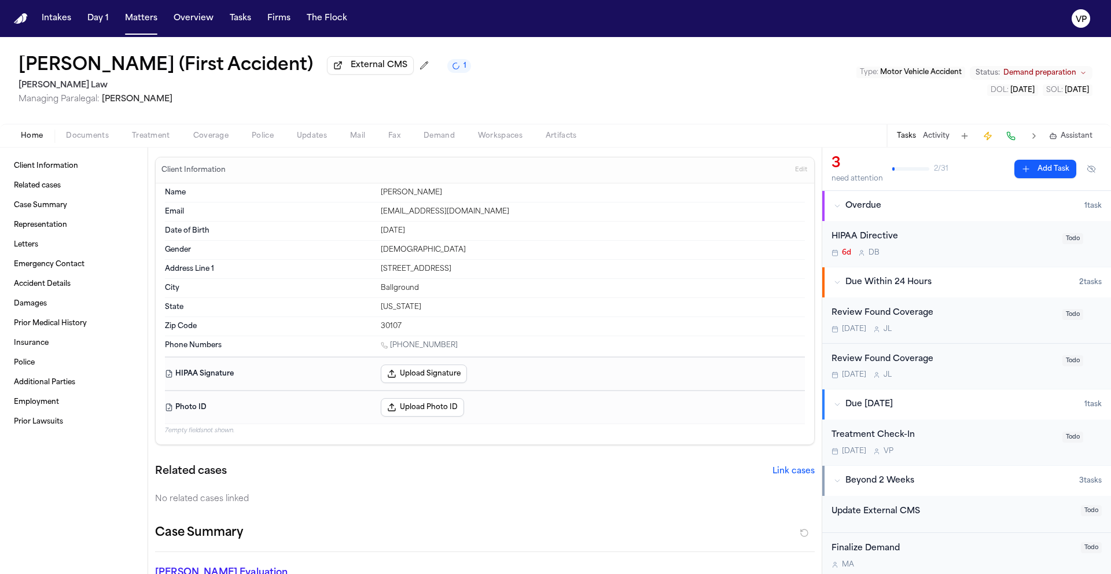
click at [571, 117] on div "[PERSON_NAME] (First Accident) External CMS 1 [PERSON_NAME] Law Managing Parale…" at bounding box center [555, 80] width 1111 height 87
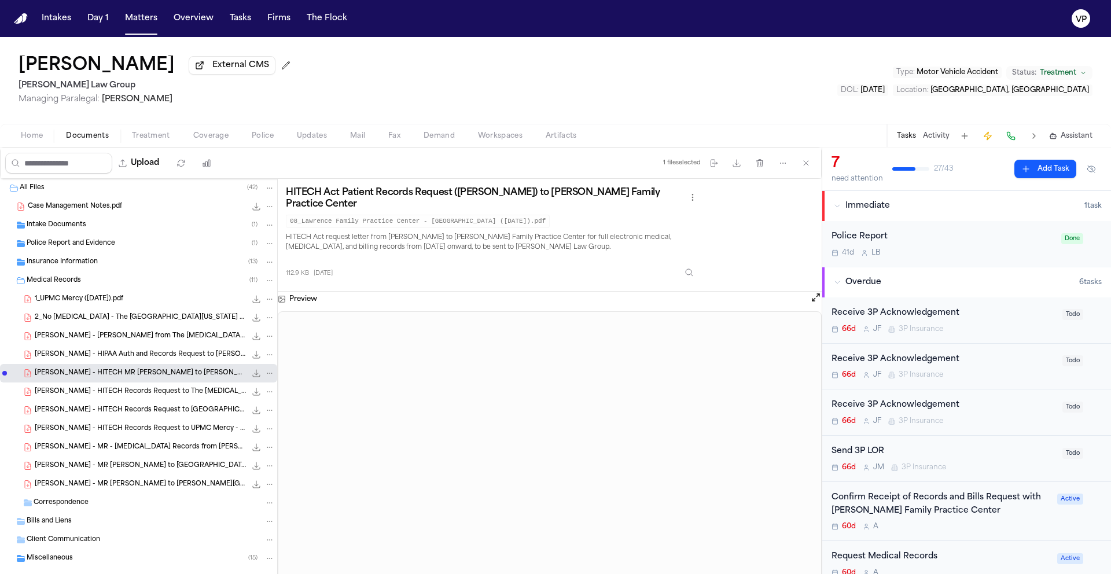
scroll to position [134, 0]
